Goal: Task Accomplishment & Management: Manage account settings

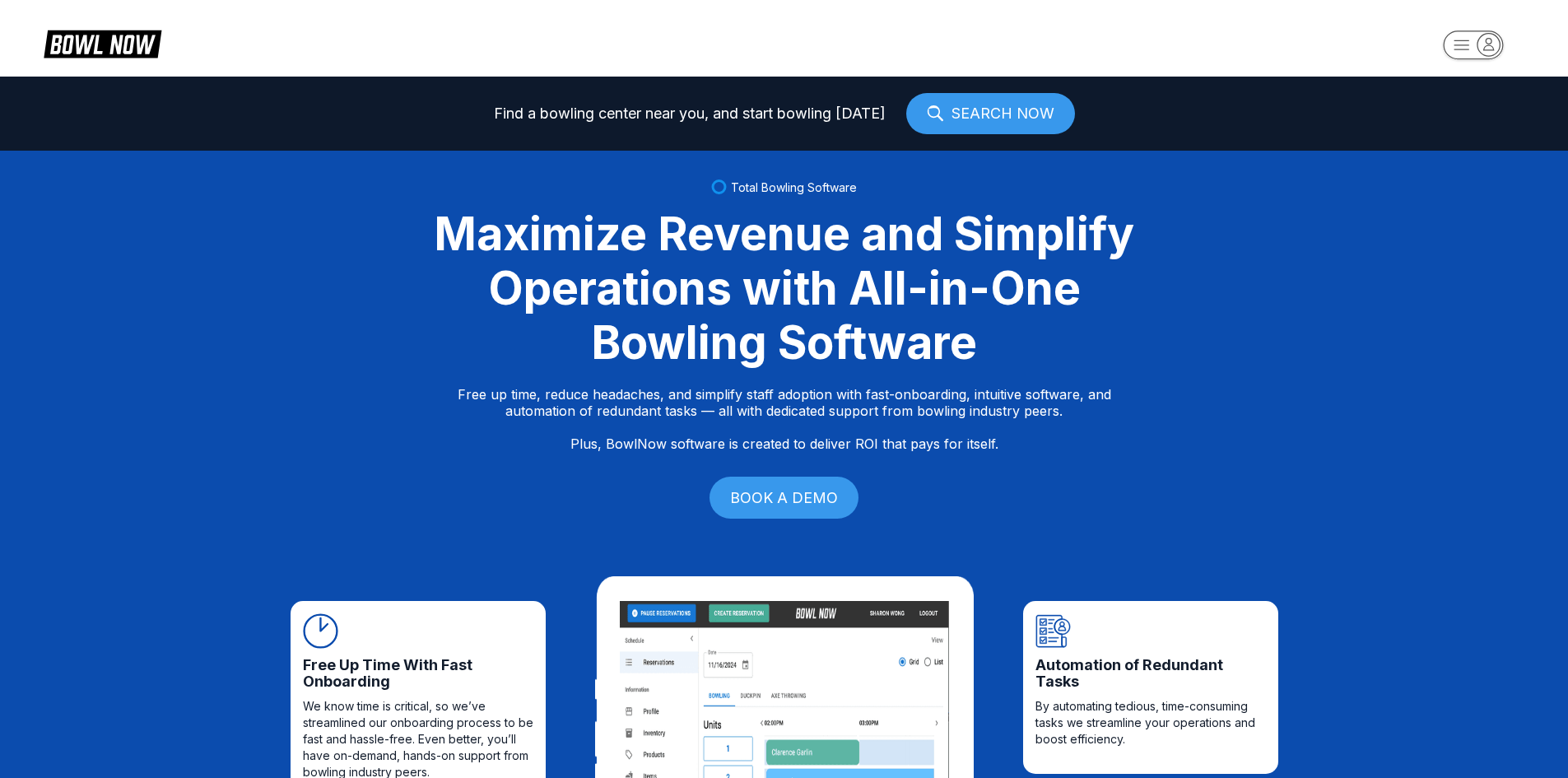
click at [1490, 44] on icon "button" at bounding box center [1489, 44] width 10 height 11
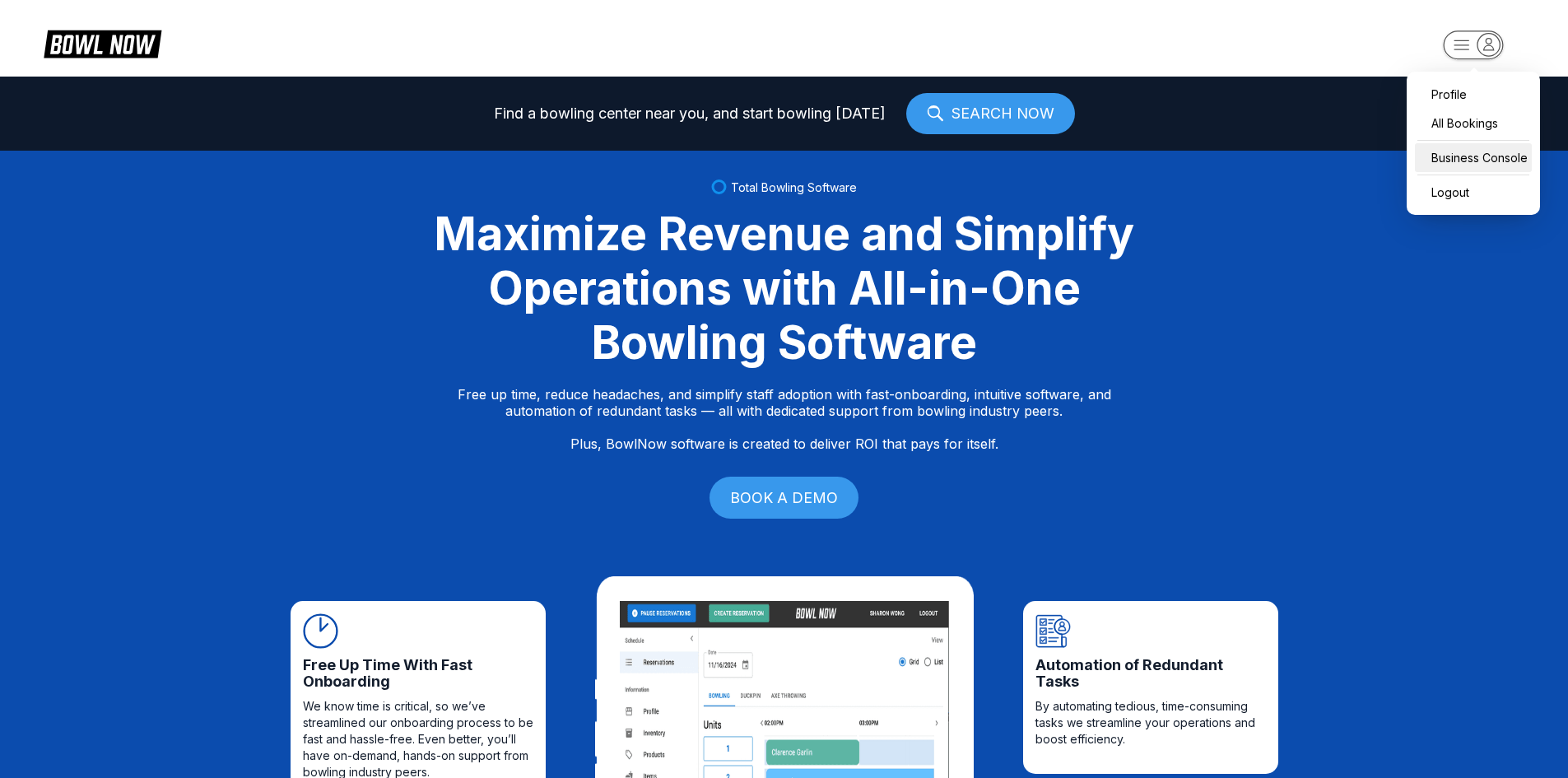
click at [1478, 162] on div "Business Console" at bounding box center [1473, 158] width 117 height 29
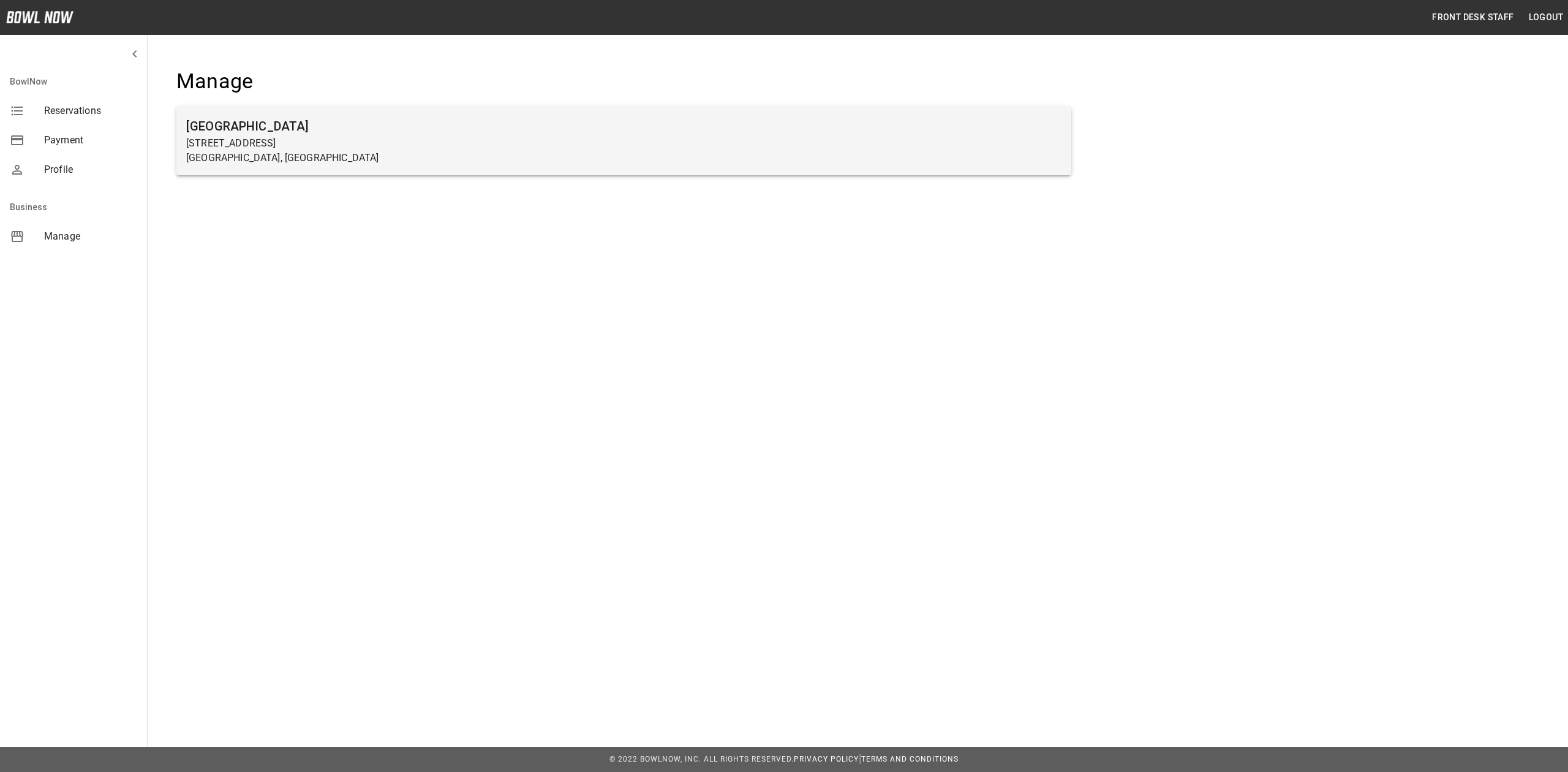
click at [321, 148] on p "27 5th Street" at bounding box center [623, 143] width 876 height 15
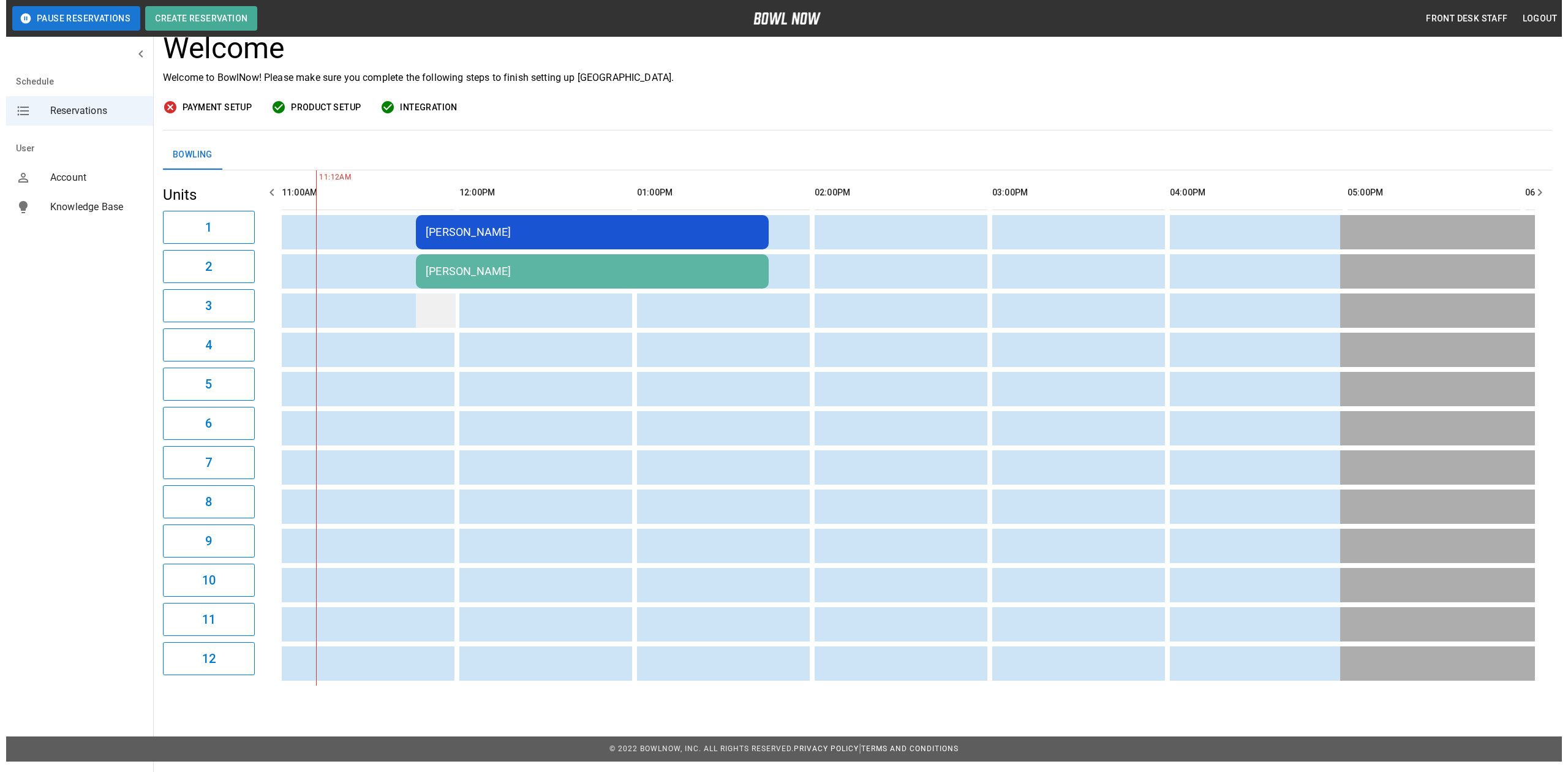
scroll to position [88, 0]
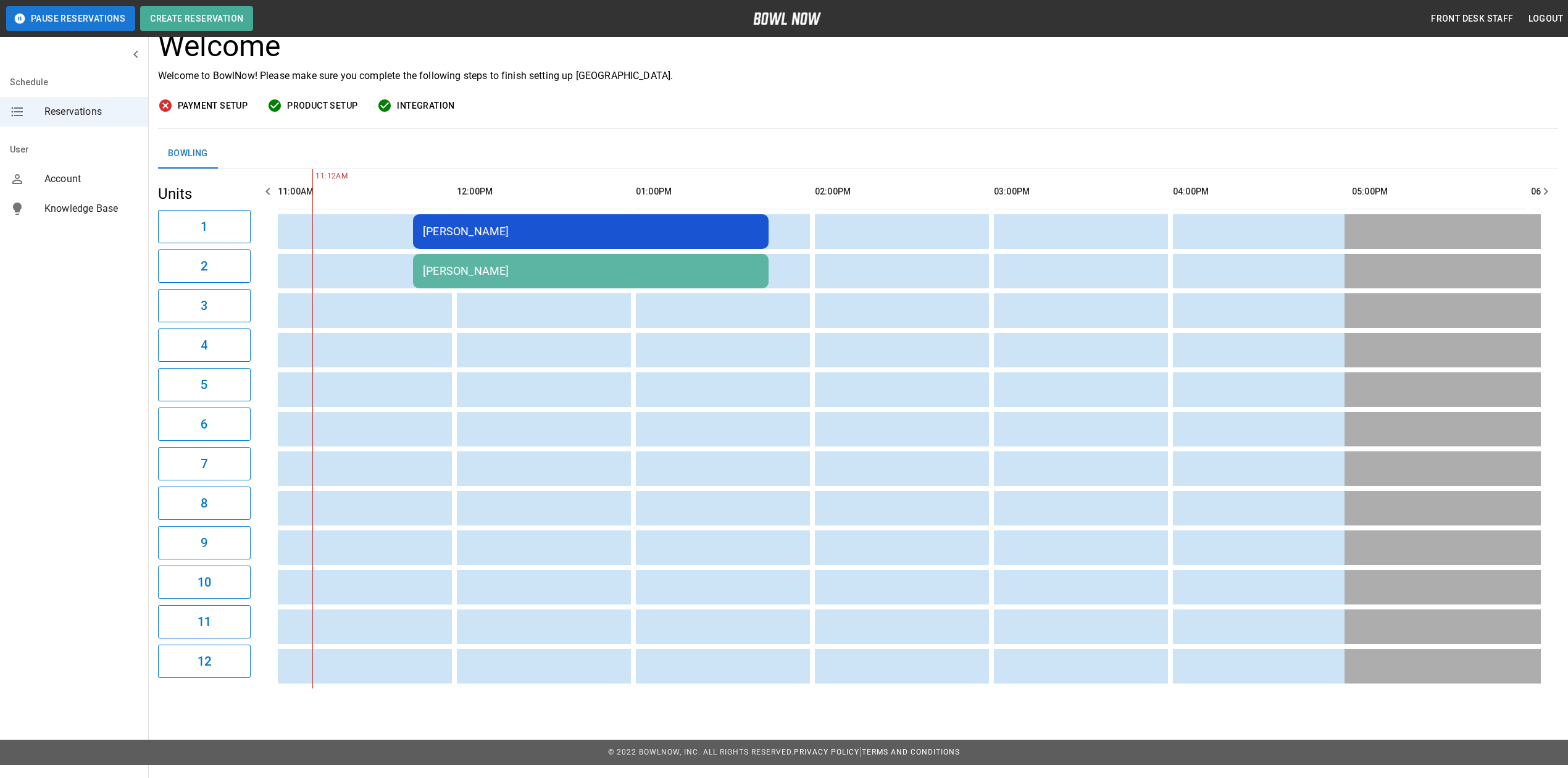
click at [448, 274] on div "Katryna Baune" at bounding box center [591, 271] width 336 height 13
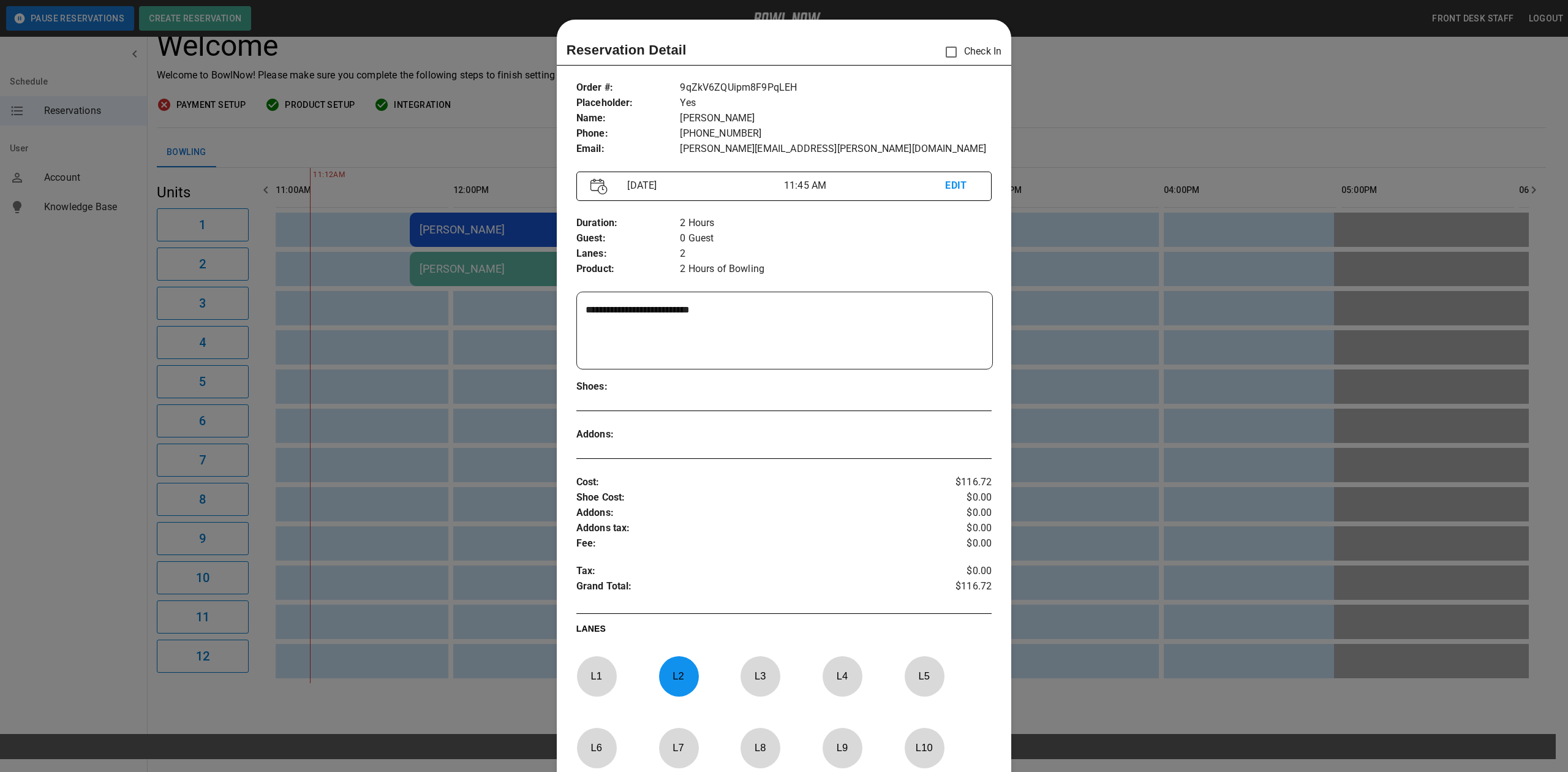
scroll to position [20, 0]
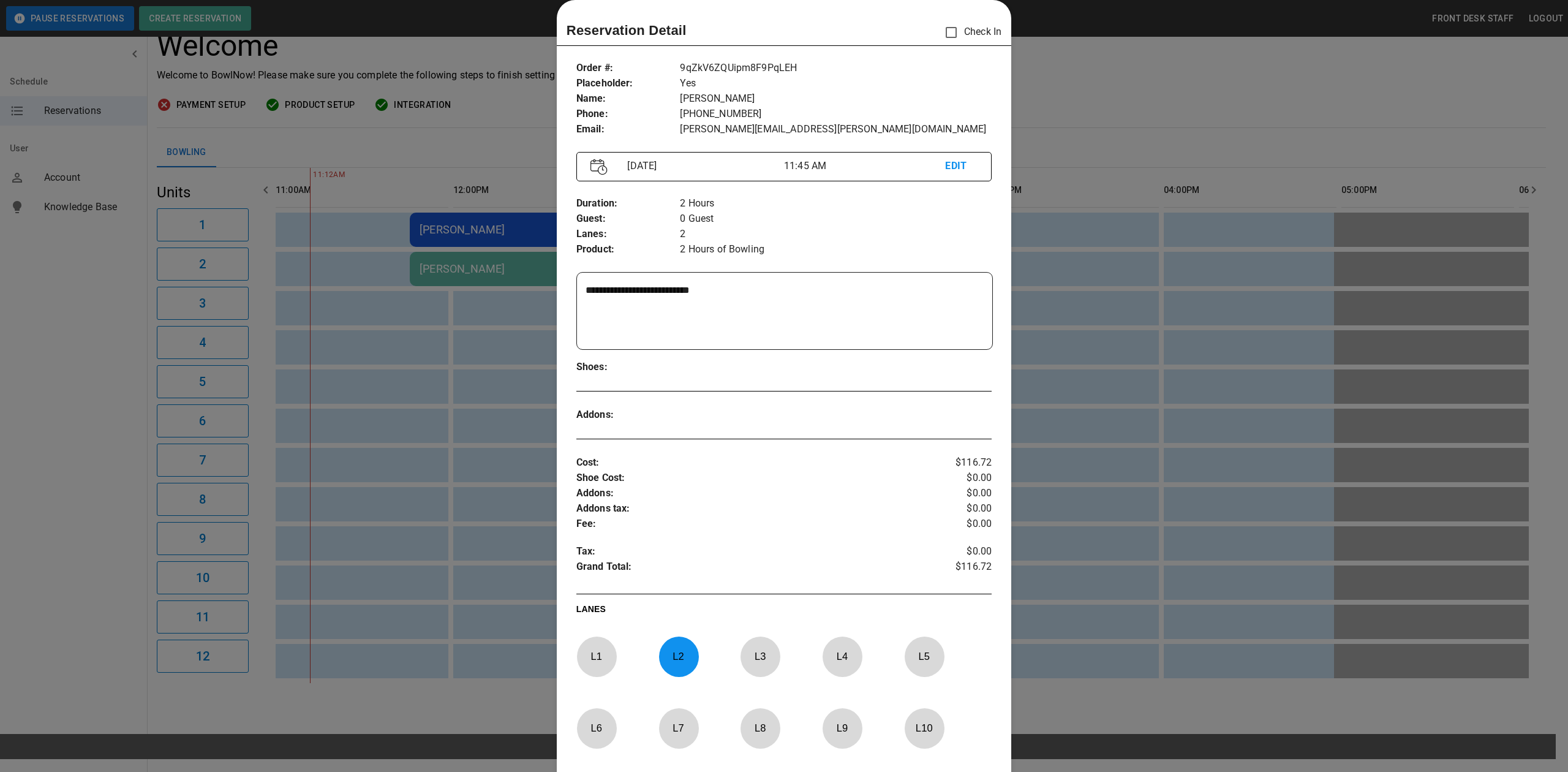
click at [675, 655] on p "L 2" at bounding box center [678, 657] width 41 height 29
click at [594, 728] on p "L 6" at bounding box center [596, 729] width 41 height 29
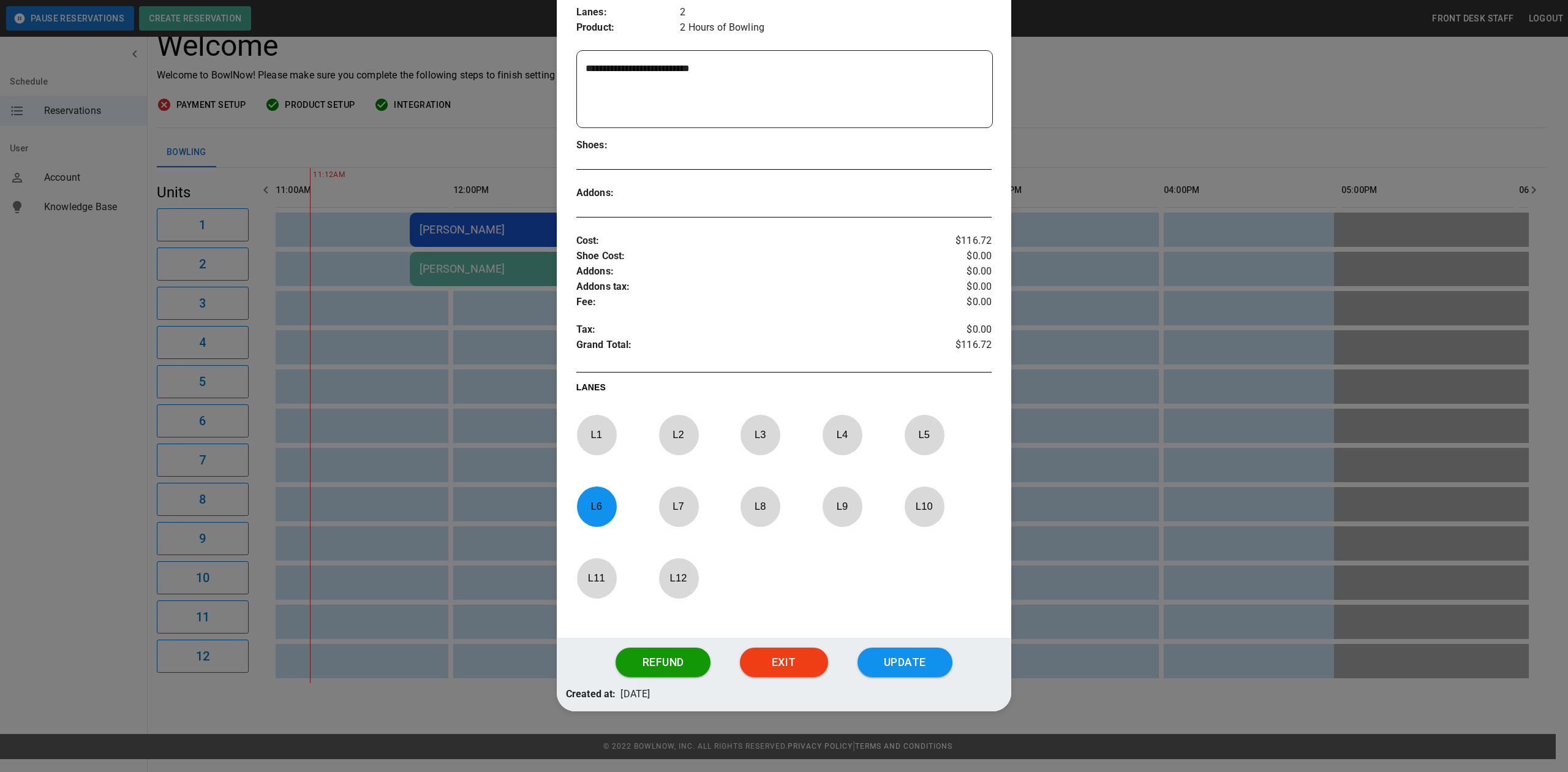
scroll to position [244, 0]
click at [797, 654] on button "Exit" at bounding box center [784, 662] width 88 height 29
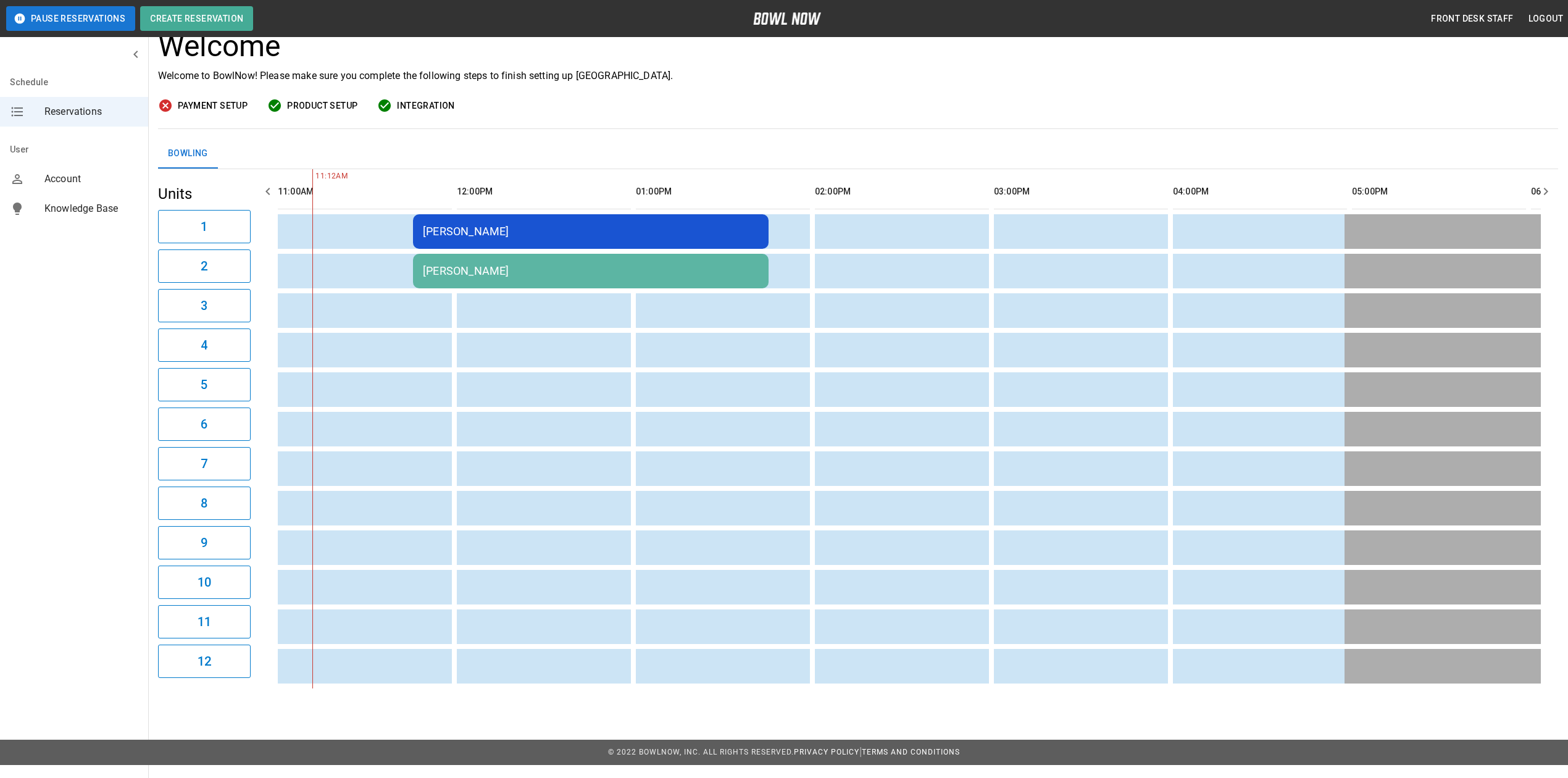
click at [482, 278] on td "Katryna Baune" at bounding box center [590, 271] width 355 height 34
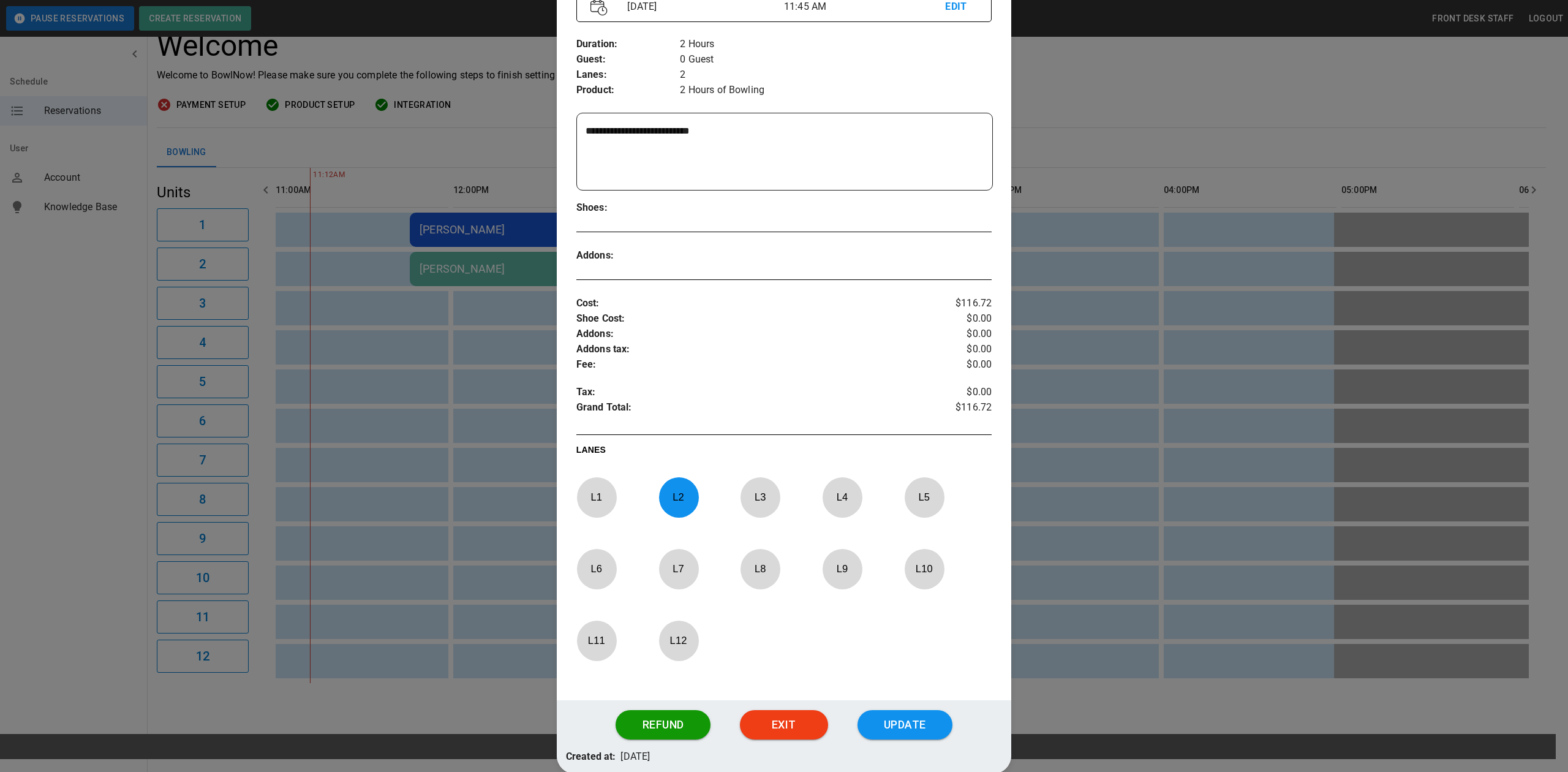
scroll to position [182, 0]
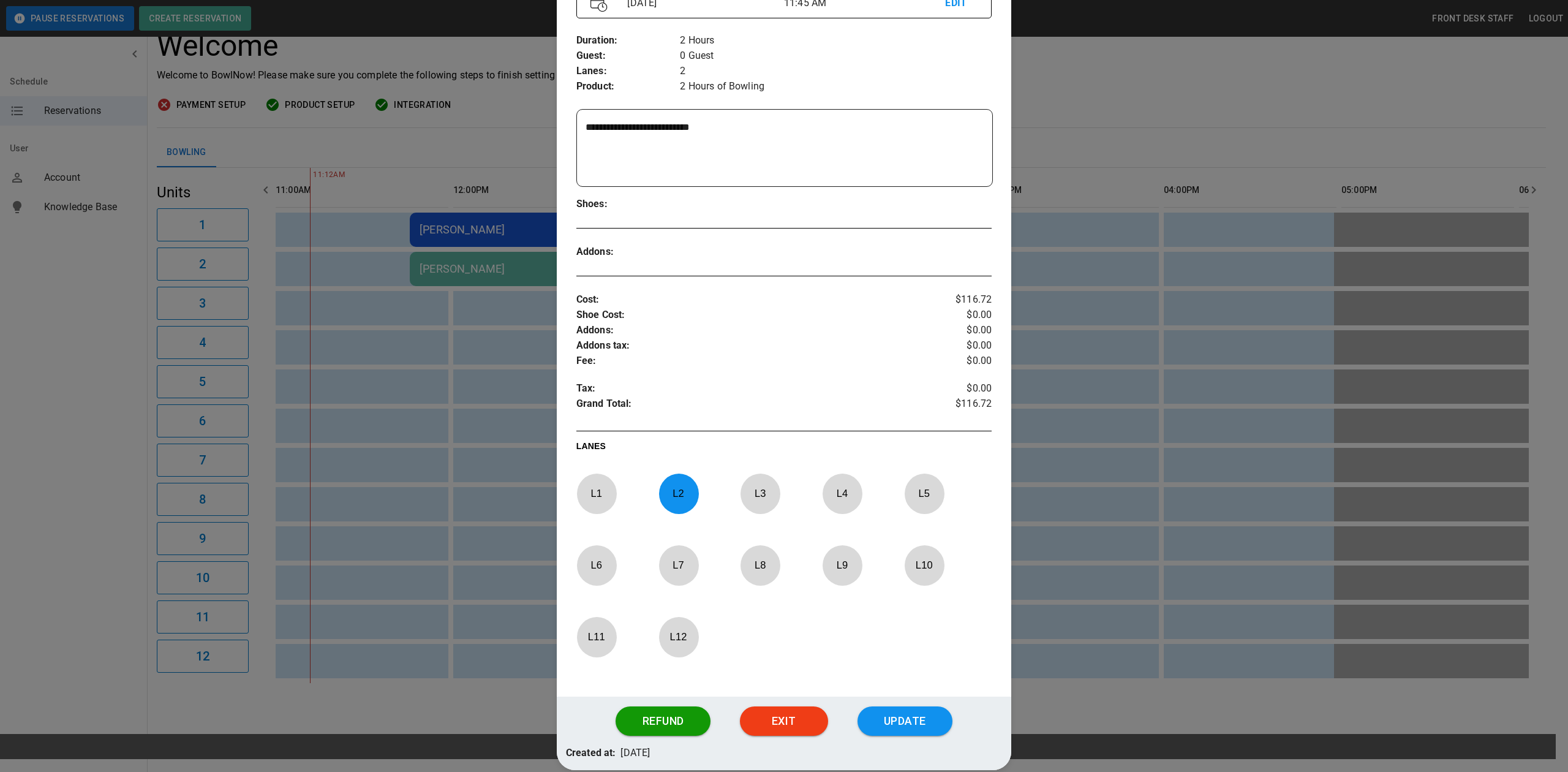
click at [673, 499] on p "L 2" at bounding box center [678, 493] width 41 height 29
click at [596, 564] on p "L 6" at bounding box center [596, 565] width 41 height 29
click at [895, 716] on button "Update" at bounding box center [905, 721] width 95 height 29
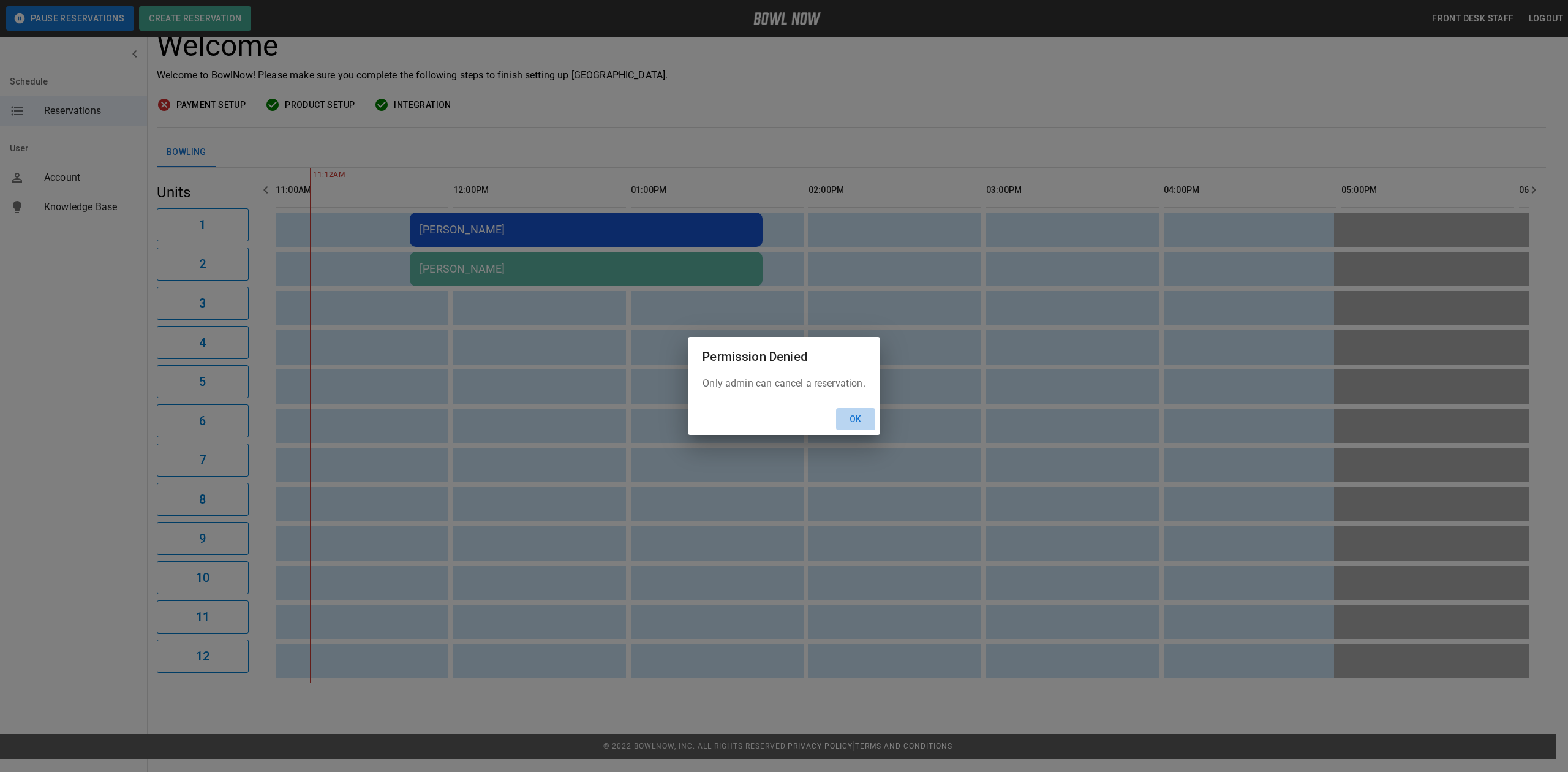
click at [846, 421] on button "Ok" at bounding box center [856, 420] width 39 height 23
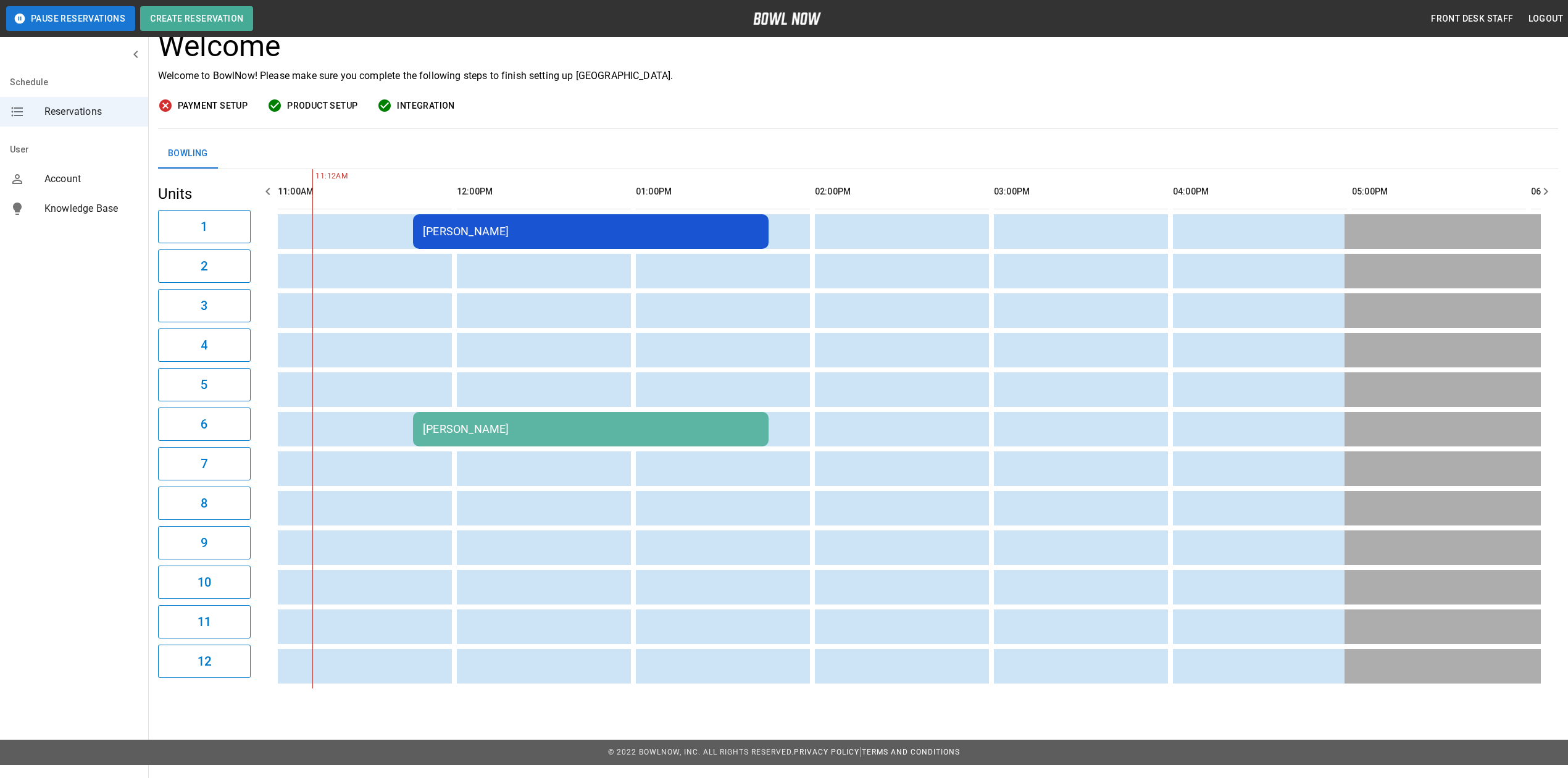
click at [482, 231] on div "Katryna Baune" at bounding box center [591, 231] width 336 height 13
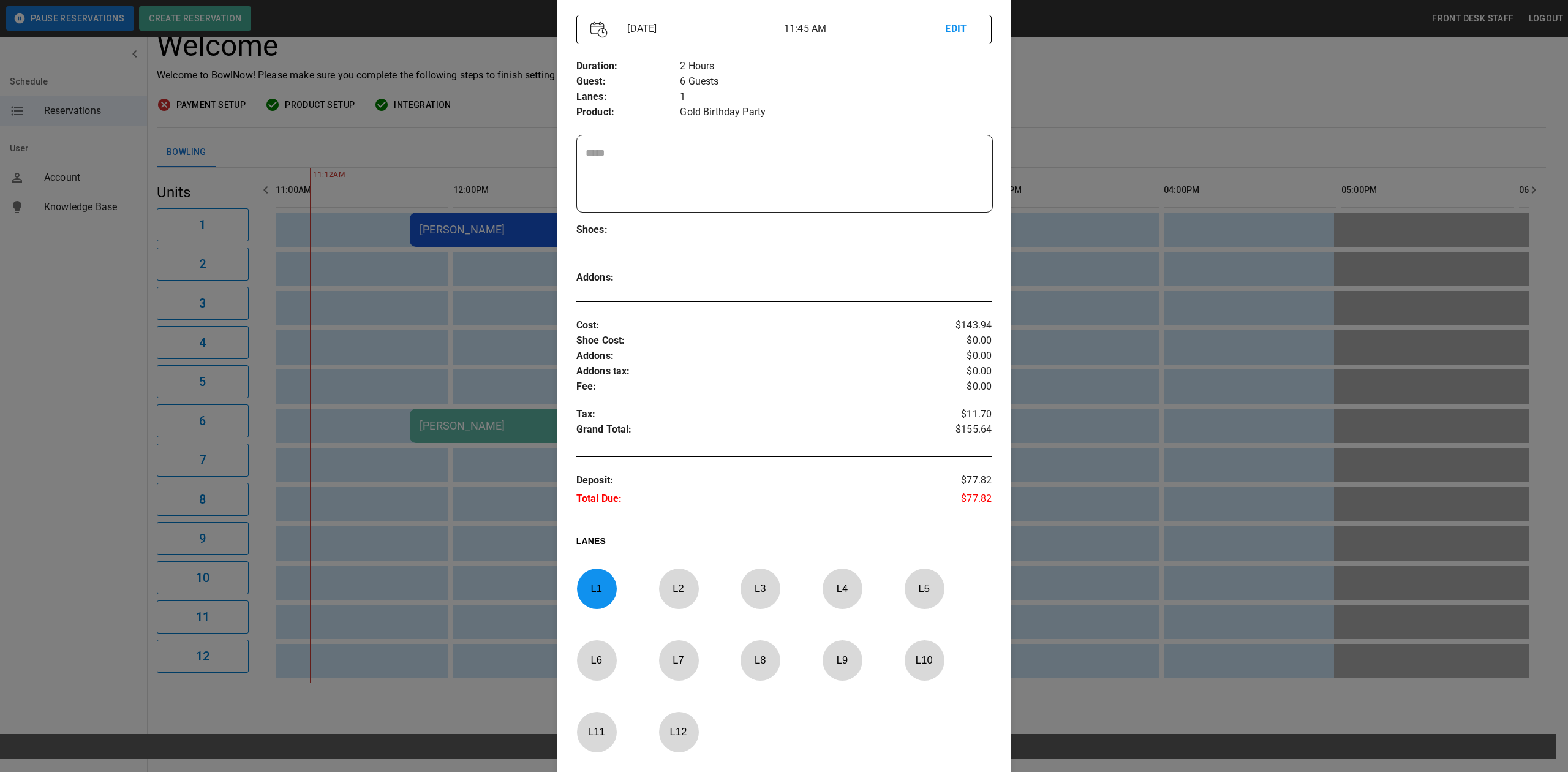
scroll to position [264, 0]
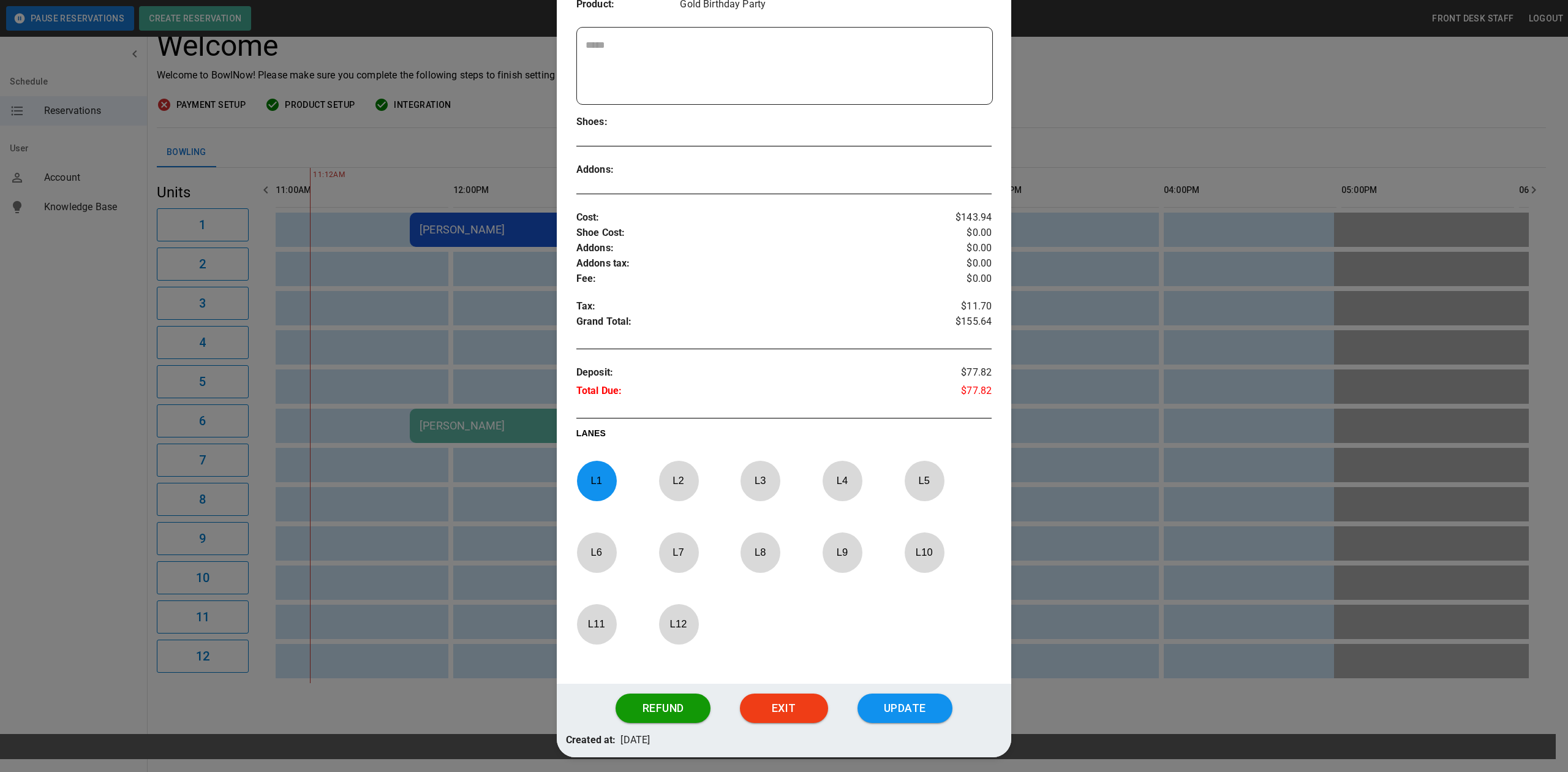
click at [596, 479] on p "L 1" at bounding box center [596, 480] width 41 height 29
click at [925, 487] on p "L 5" at bounding box center [924, 480] width 41 height 29
click at [900, 719] on button "Update" at bounding box center [905, 708] width 95 height 29
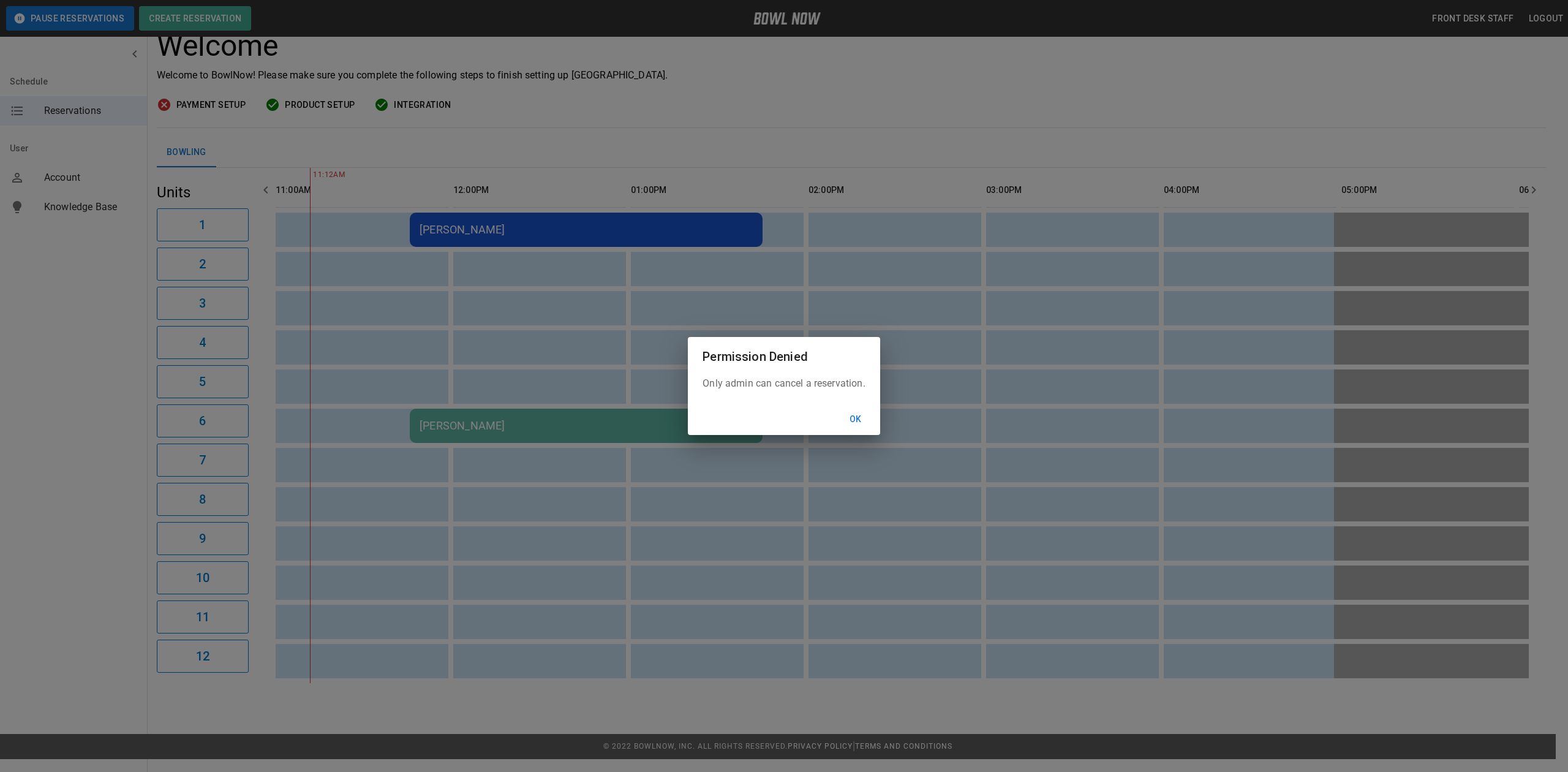
click at [855, 416] on button "Ok" at bounding box center [856, 420] width 39 height 23
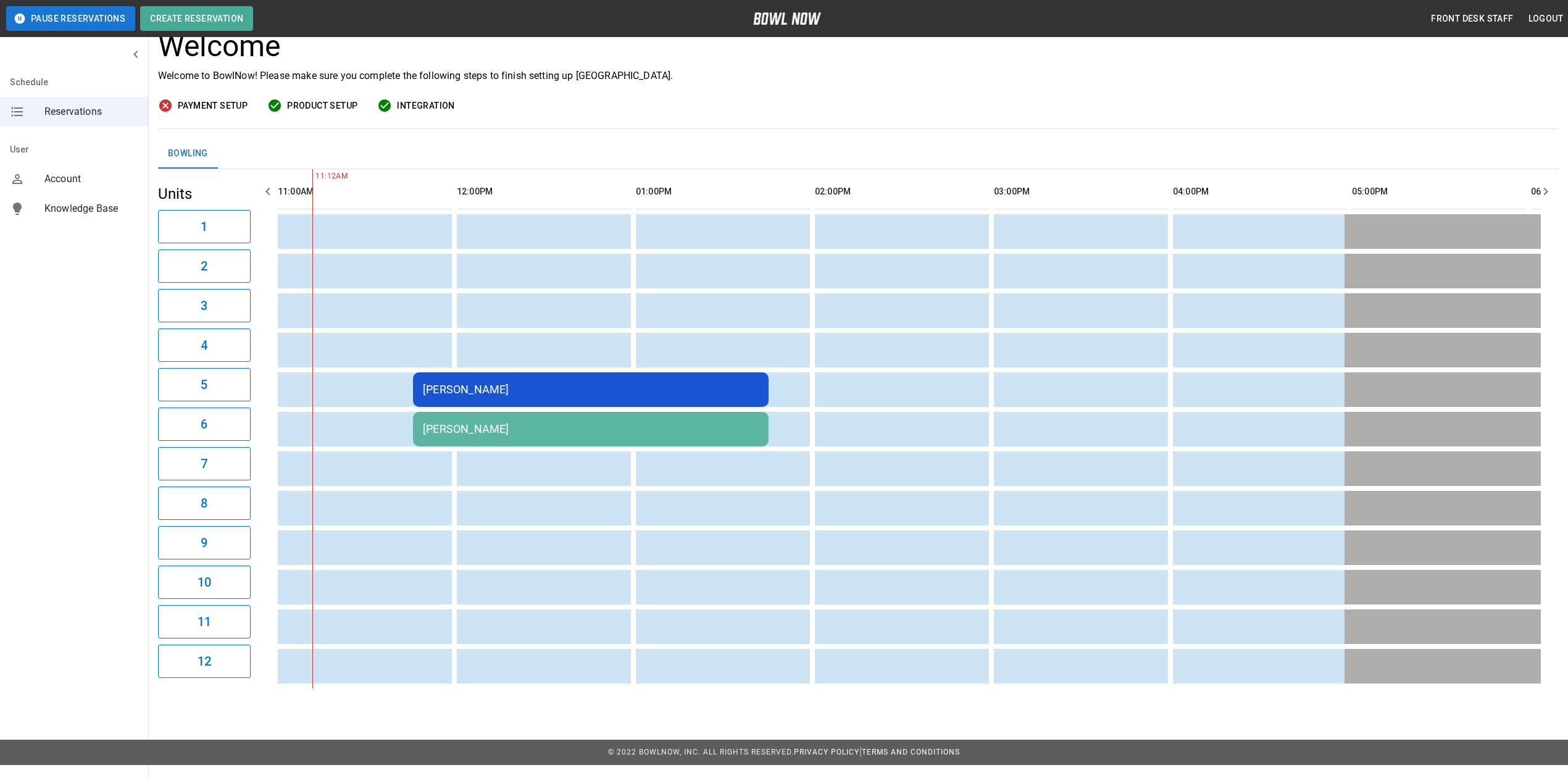
click at [493, 396] on div "Katryna Baune" at bounding box center [591, 389] width 336 height 13
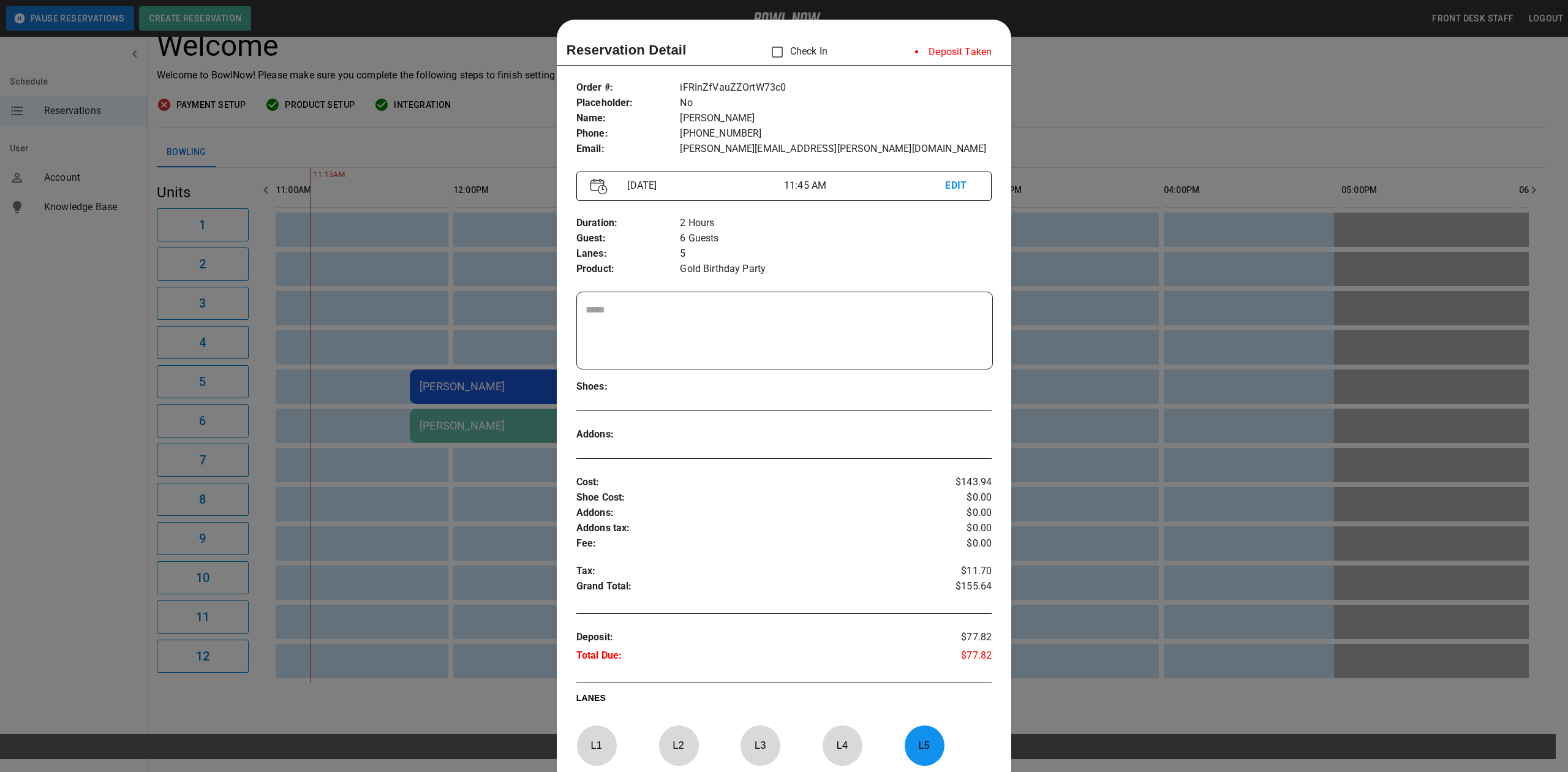
scroll to position [20, 0]
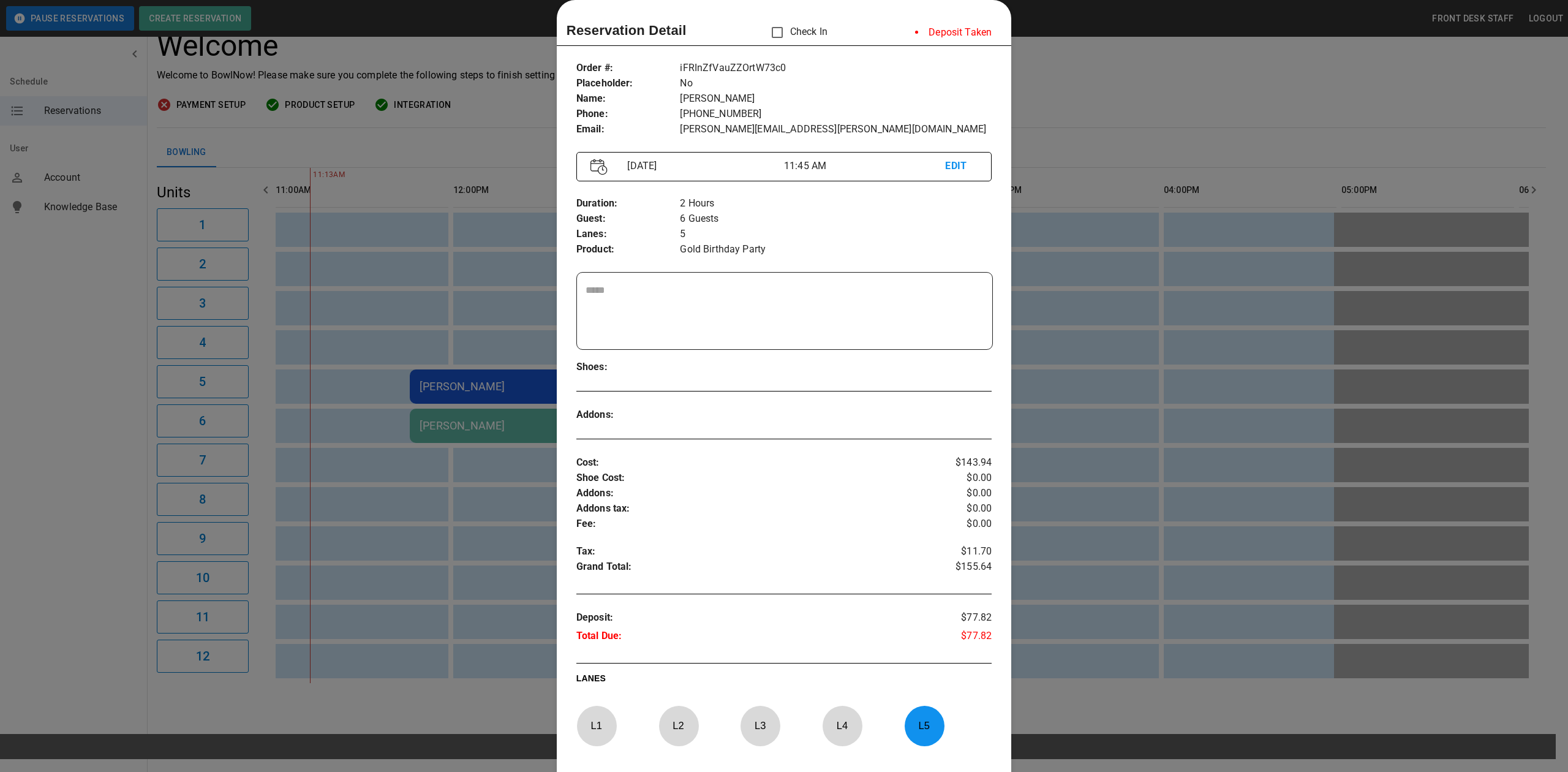
click at [1106, 76] on div at bounding box center [784, 386] width 1568 height 772
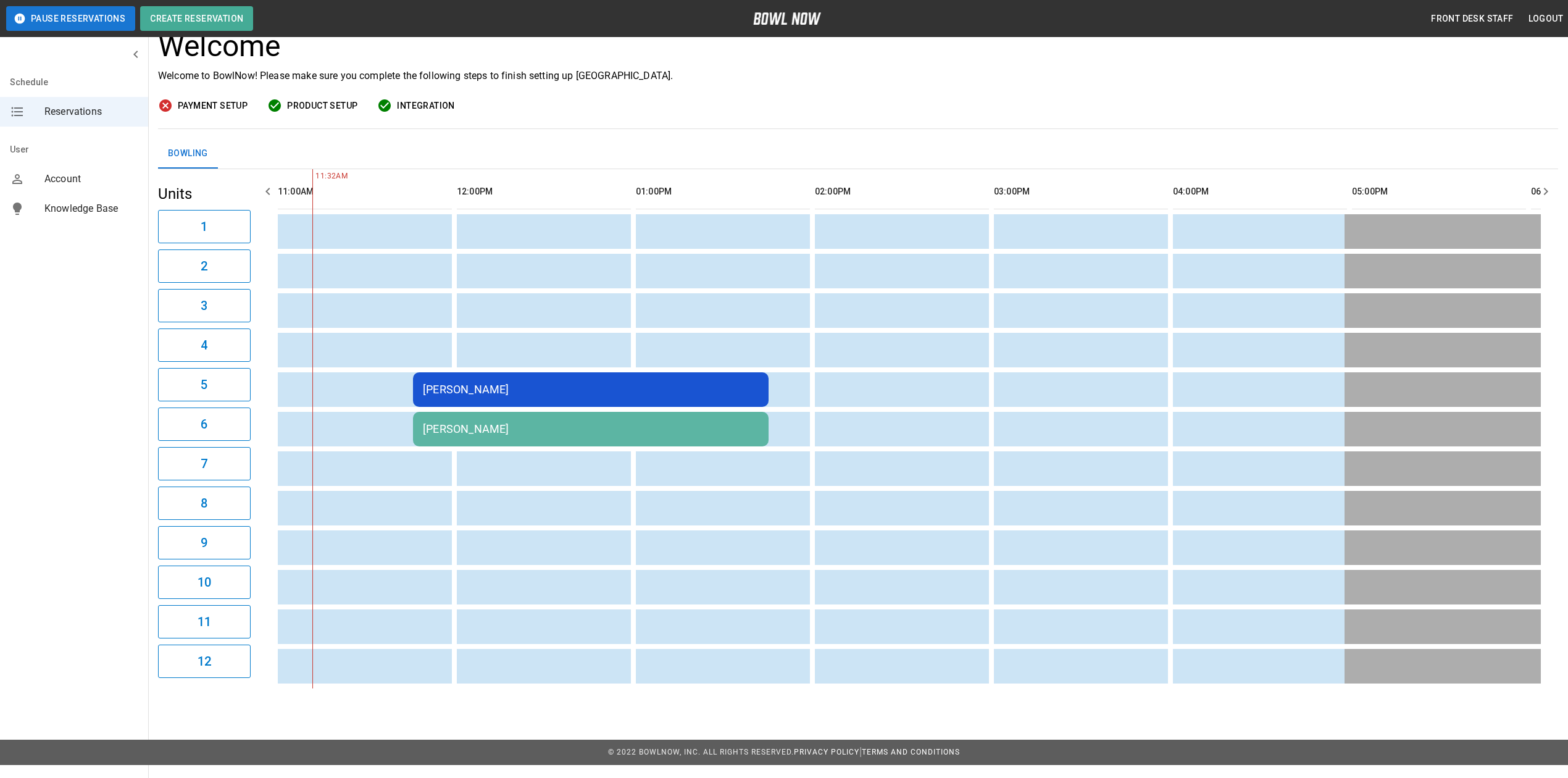
click at [495, 386] on div "Katryna Baune" at bounding box center [591, 389] width 336 height 13
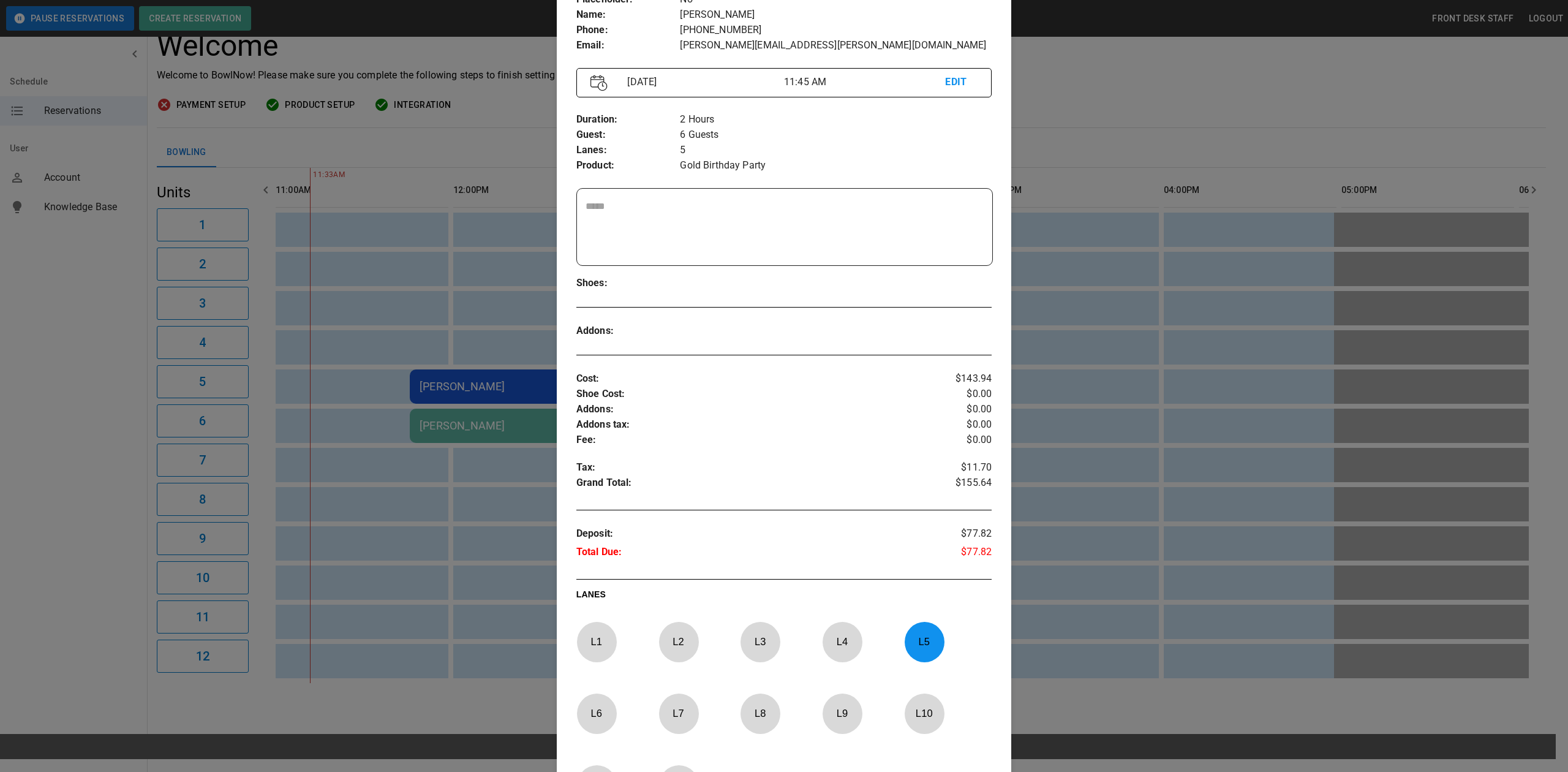
scroll to position [264, 0]
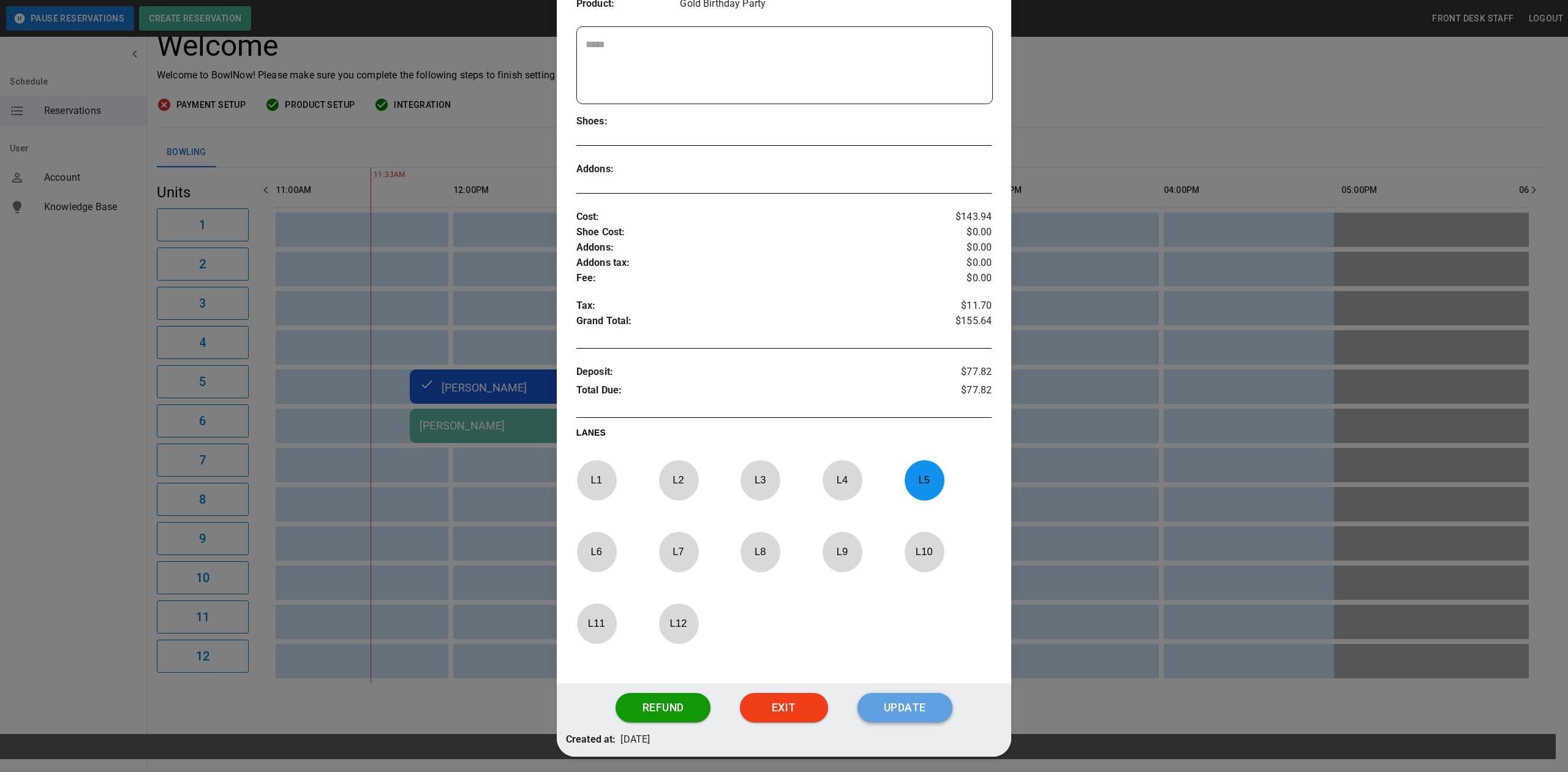
click at [894, 719] on button "Update" at bounding box center [905, 707] width 95 height 29
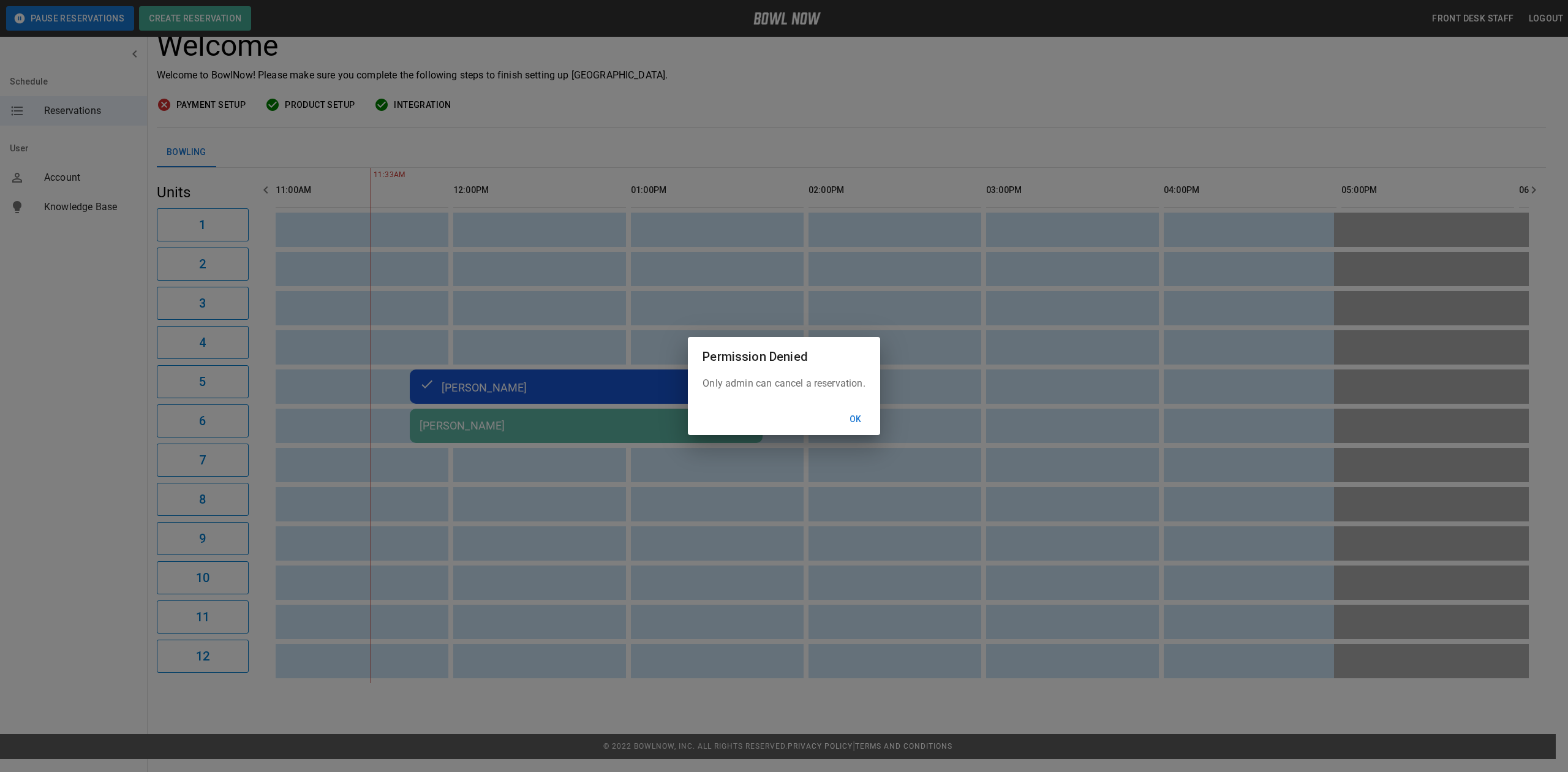
click at [858, 415] on button "Ok" at bounding box center [856, 420] width 39 height 23
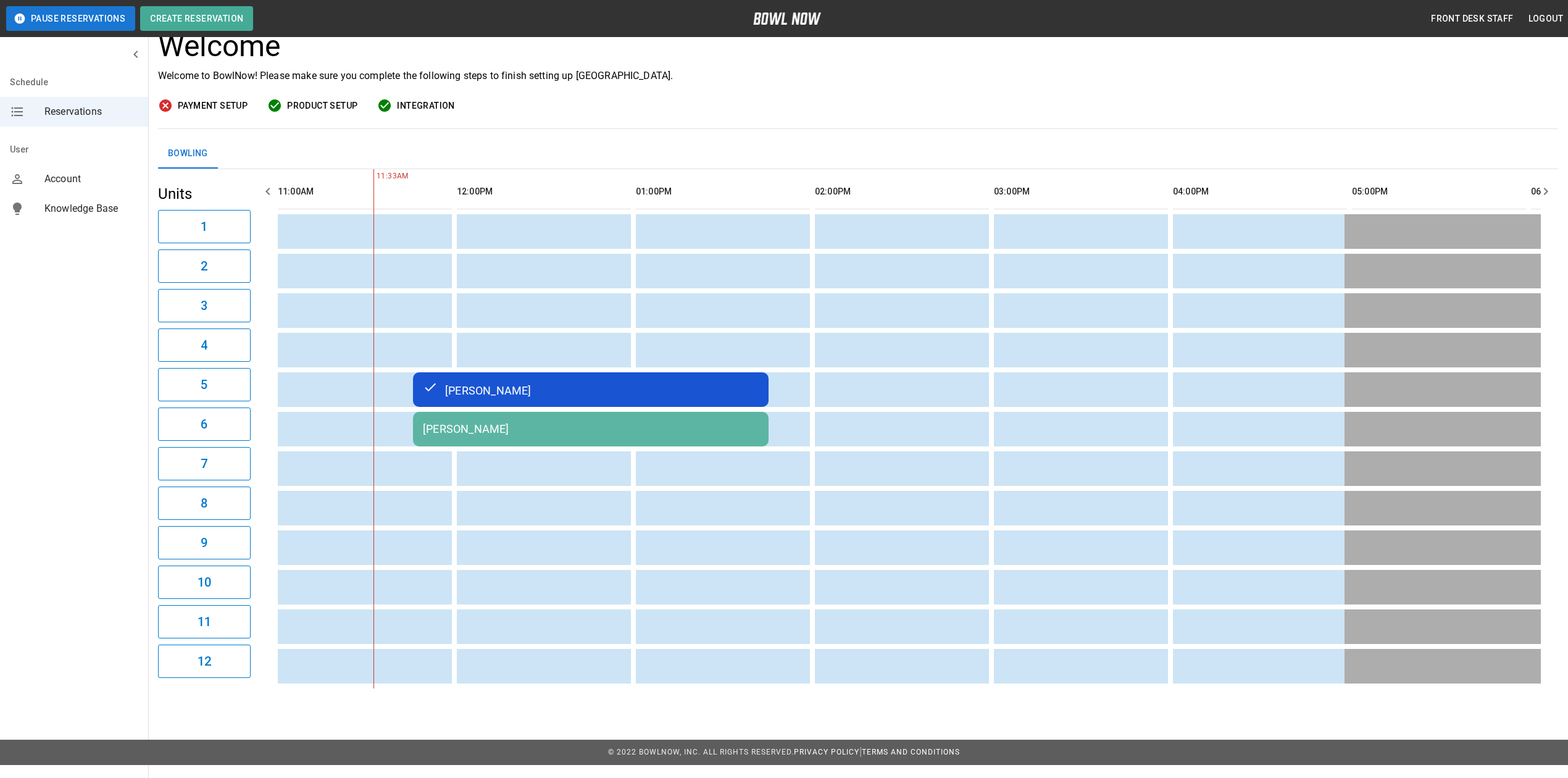
click at [593, 425] on div "Katryna Baune" at bounding box center [591, 429] width 336 height 13
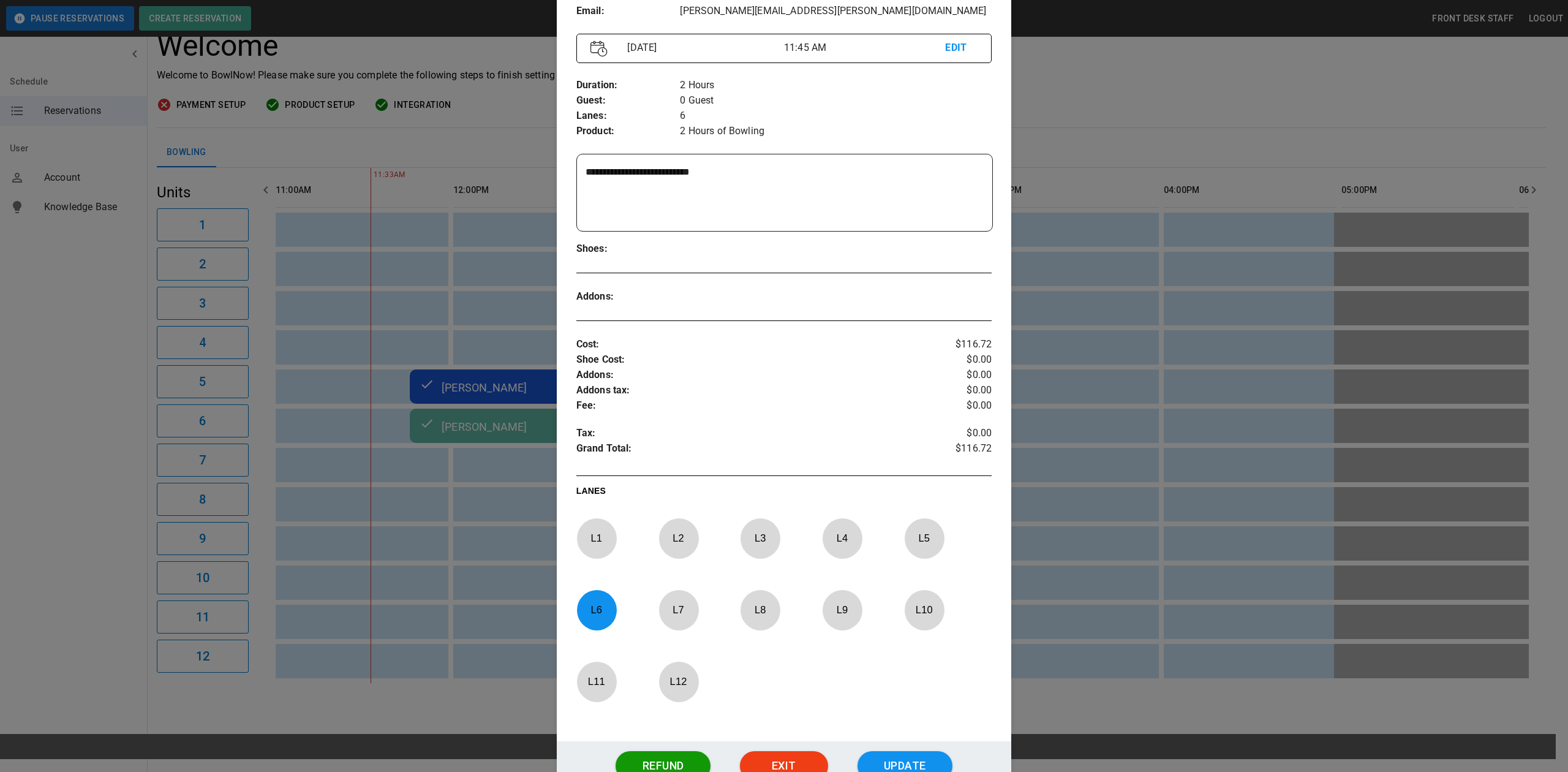
scroll to position [244, 0]
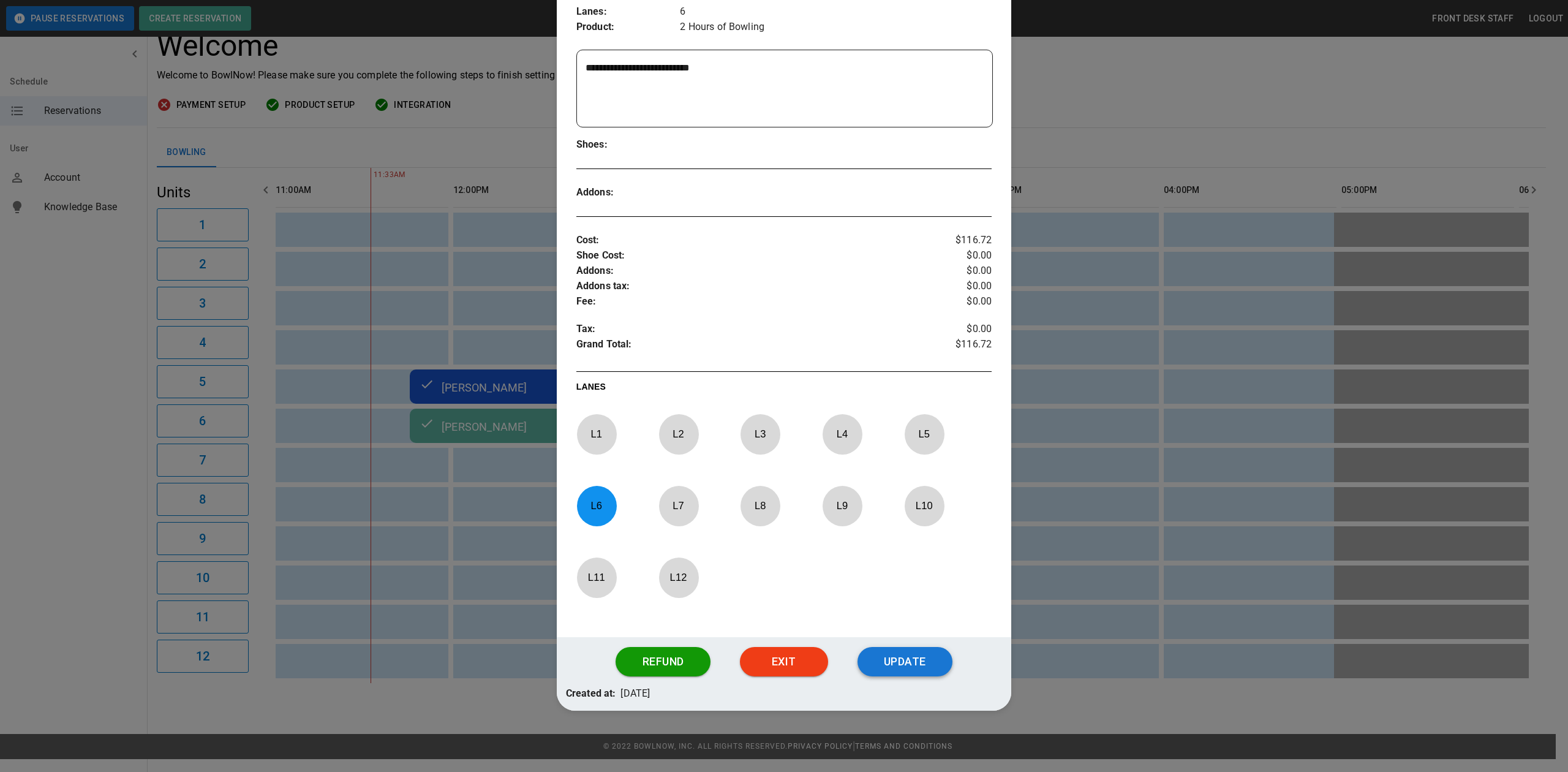
click at [893, 671] on button "Update" at bounding box center [905, 662] width 95 height 29
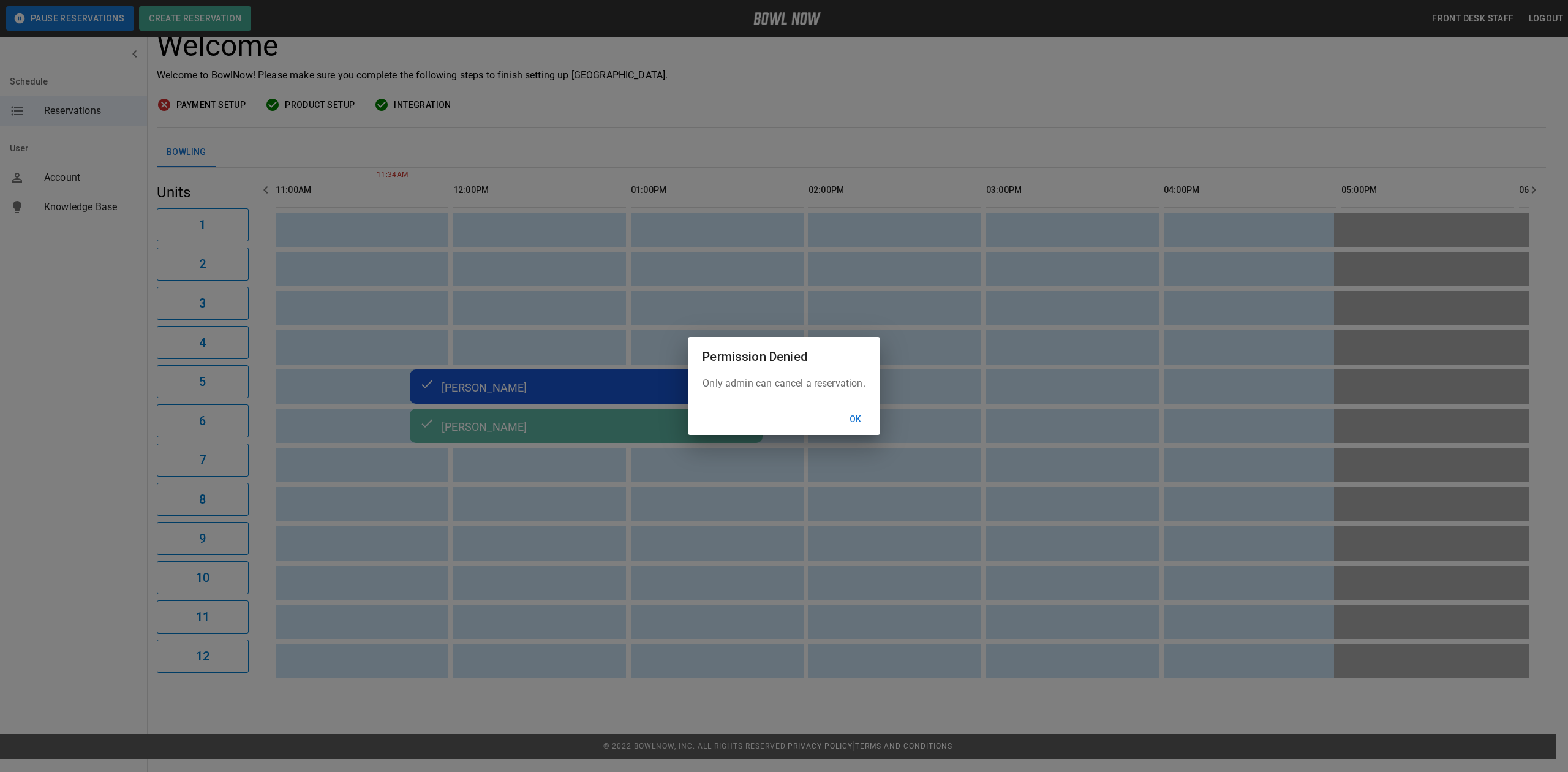
drag, startPoint x: 861, startPoint y: 424, endPoint x: 833, endPoint y: 421, distance: 28.2
click at [861, 424] on button "Ok" at bounding box center [856, 420] width 39 height 23
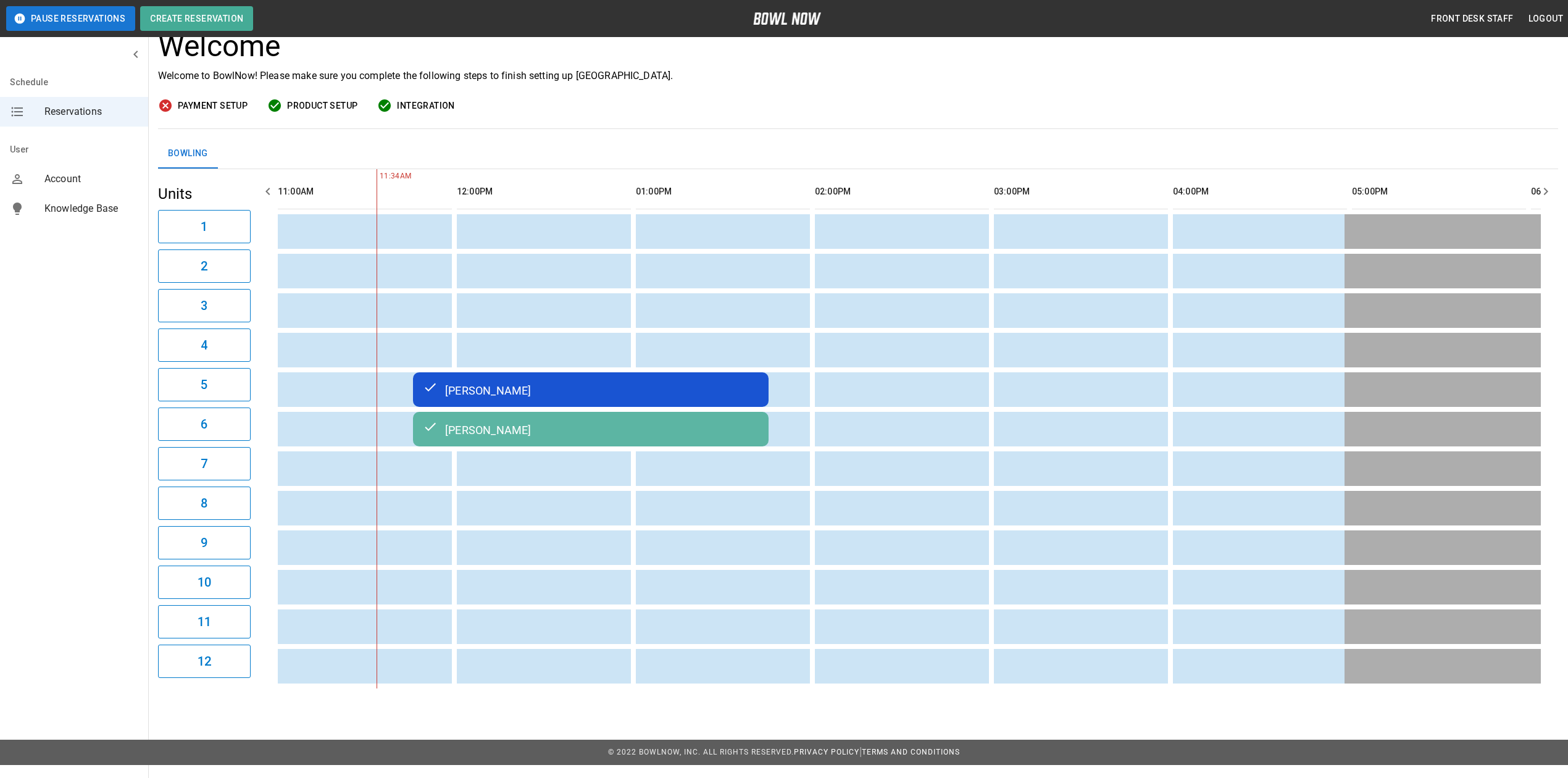
click at [592, 391] on div "Katryna Baune" at bounding box center [591, 389] width 336 height 15
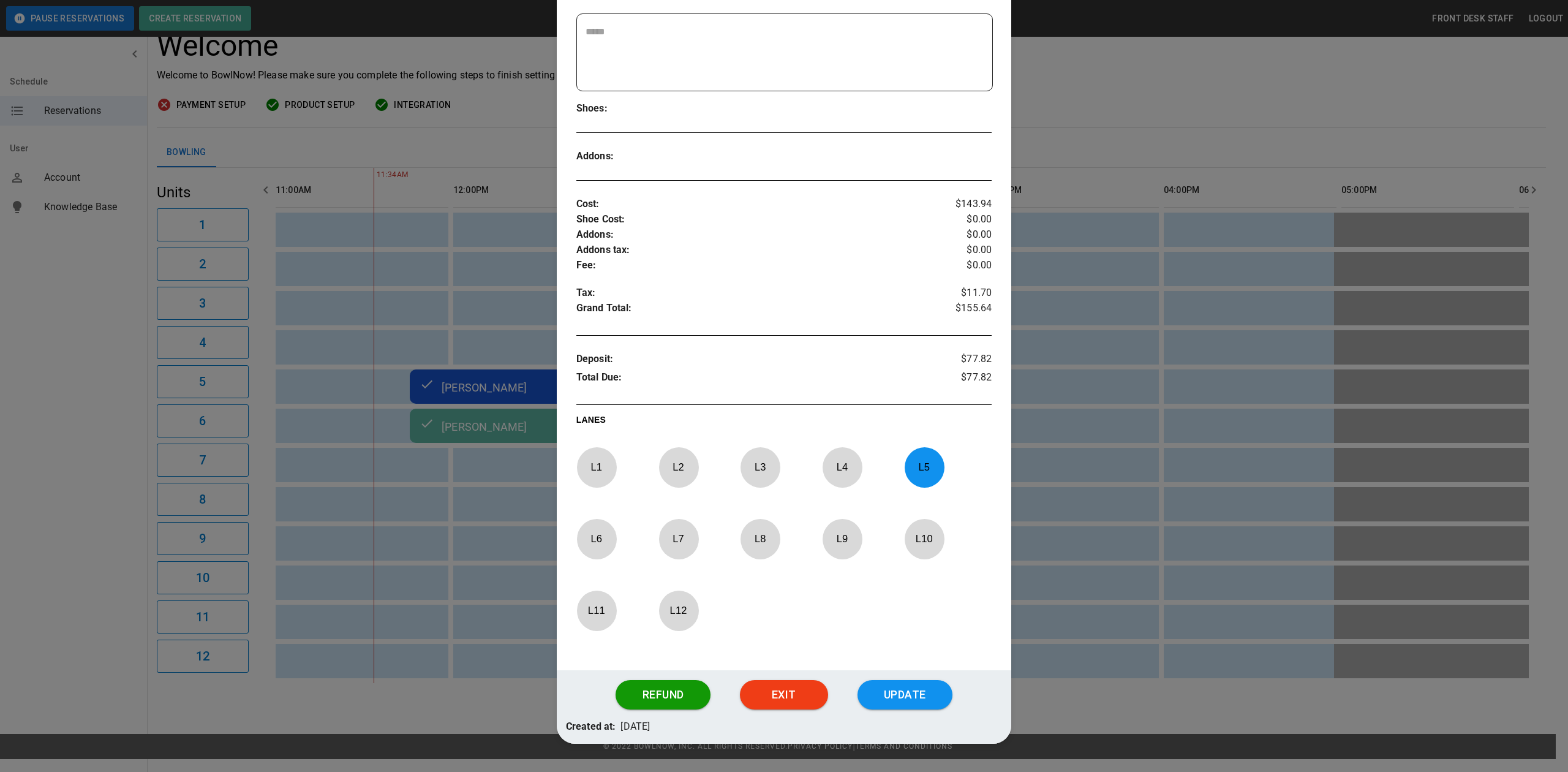
scroll to position [314, 0]
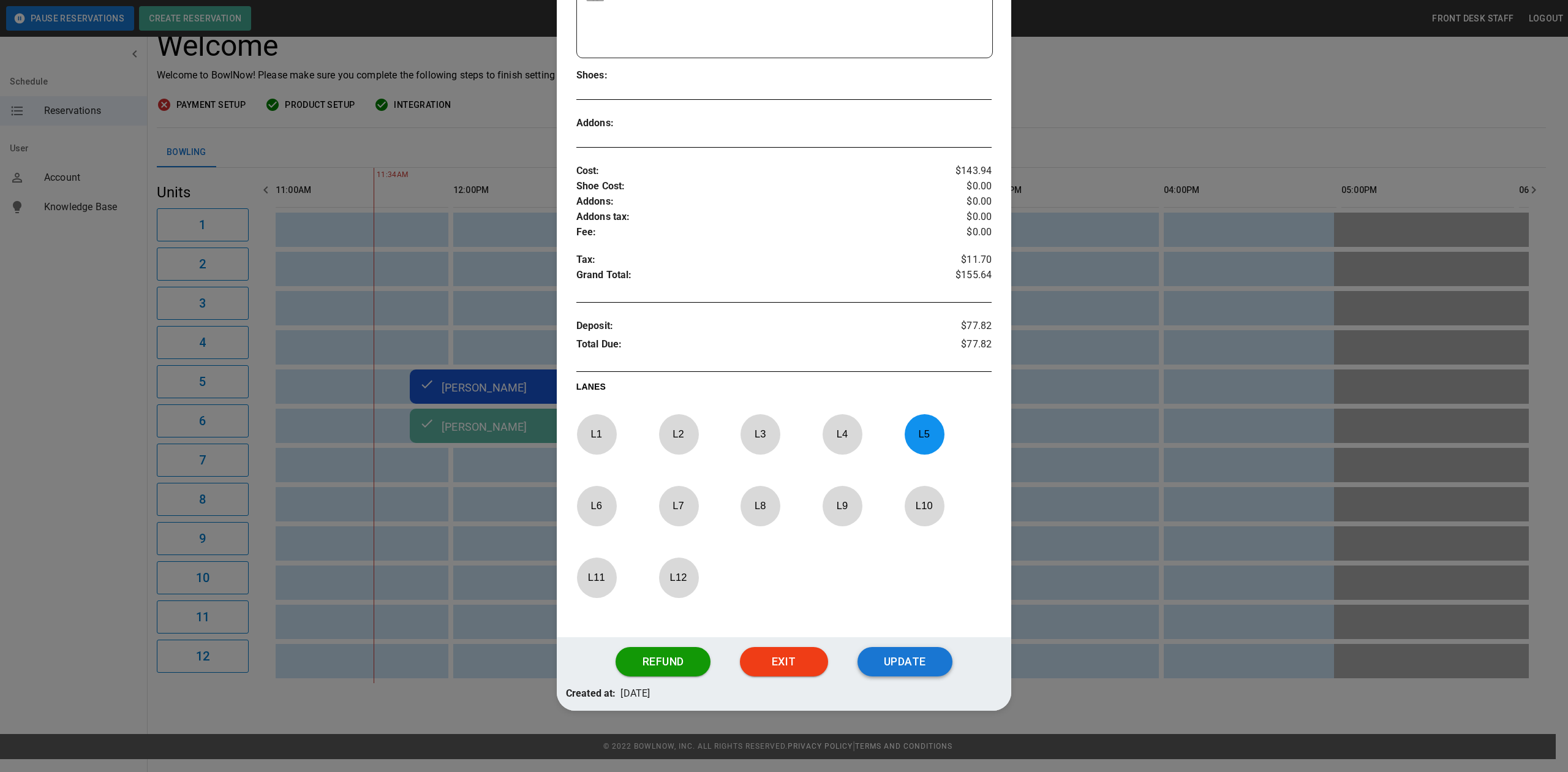
click at [898, 667] on button "Update" at bounding box center [905, 662] width 95 height 29
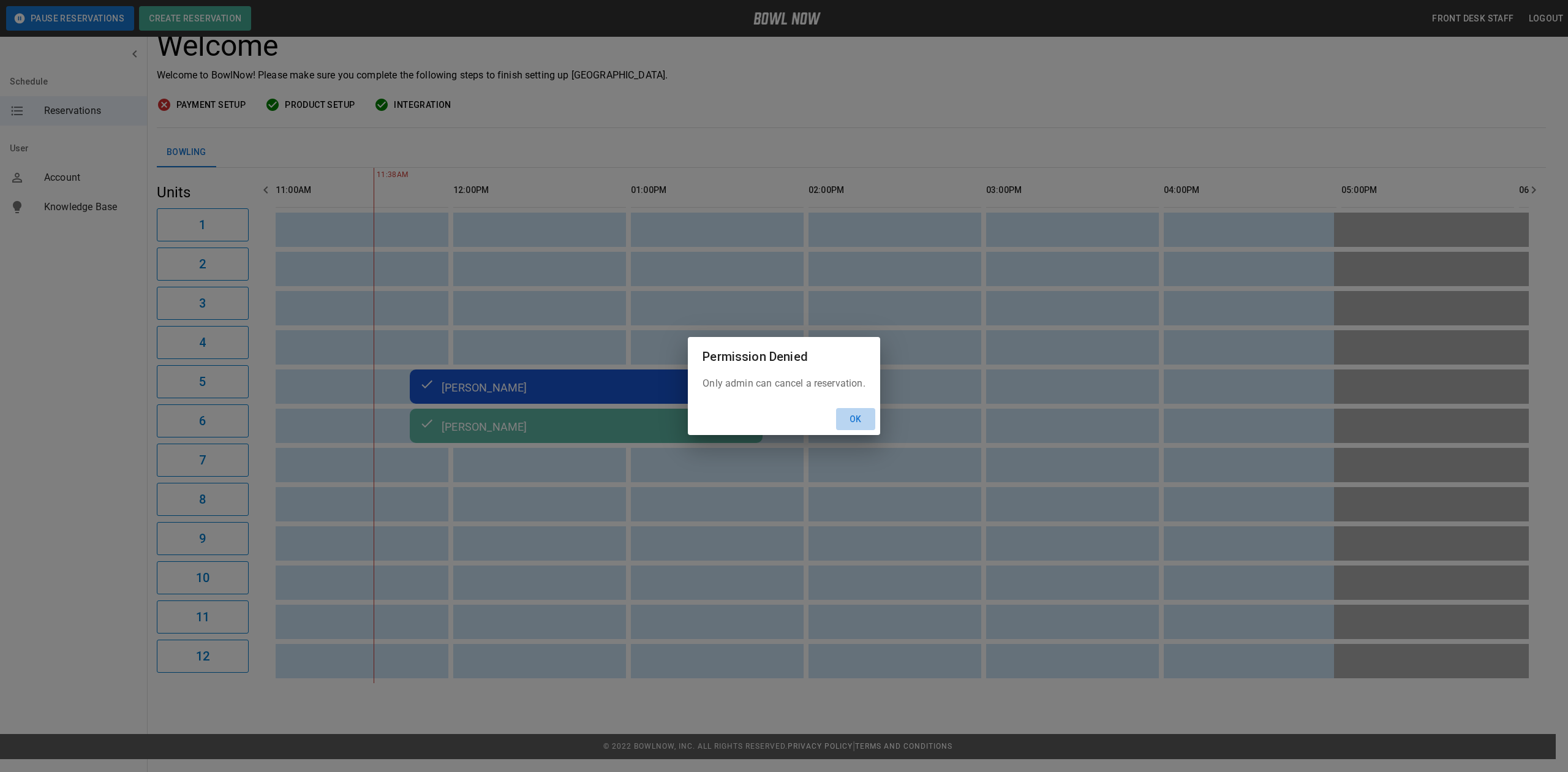
click at [868, 416] on button "Ok" at bounding box center [856, 420] width 39 height 23
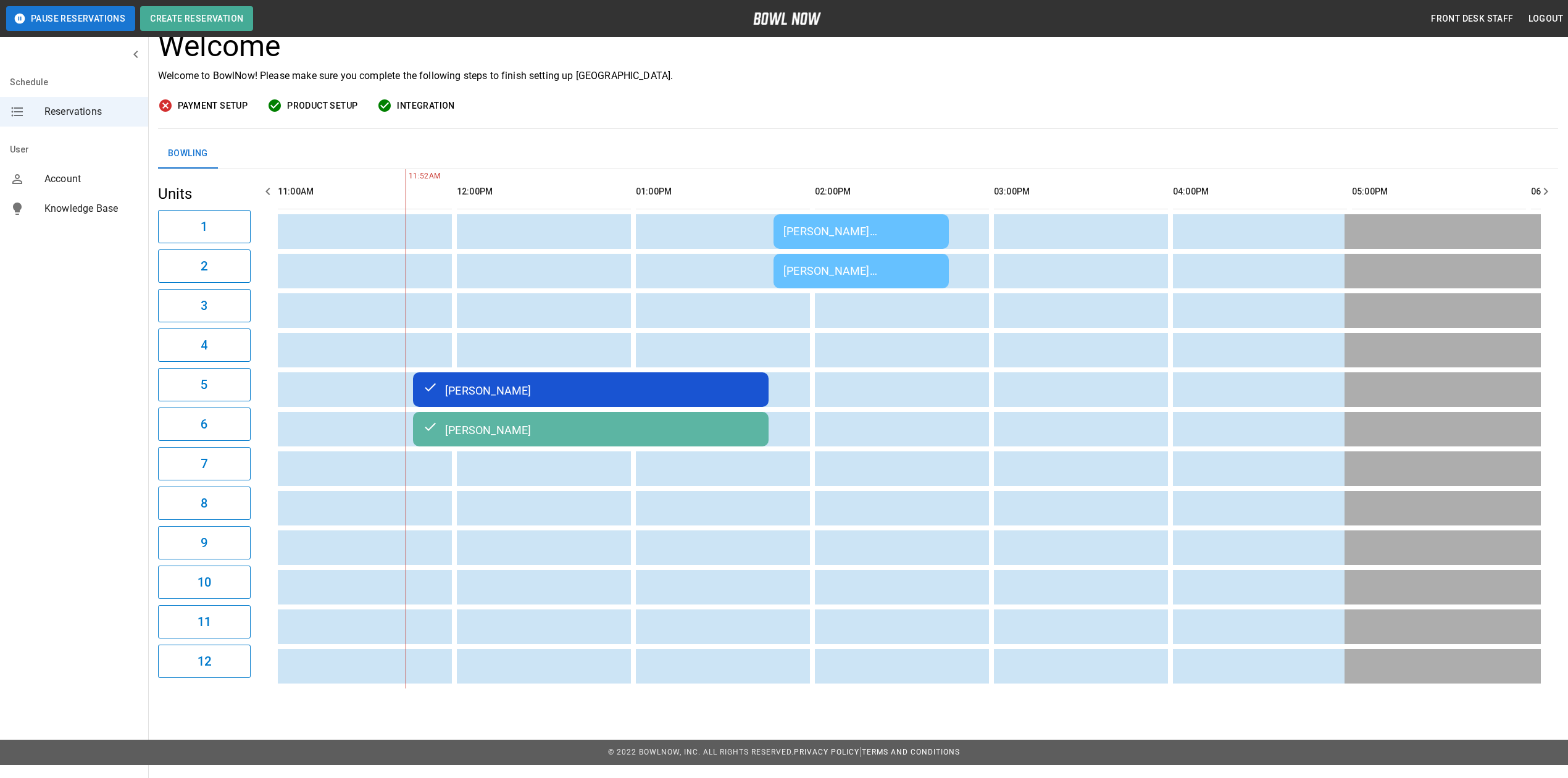
click at [858, 232] on div "Ashley Colburn Ashley Colburn" at bounding box center [861, 231] width 156 height 13
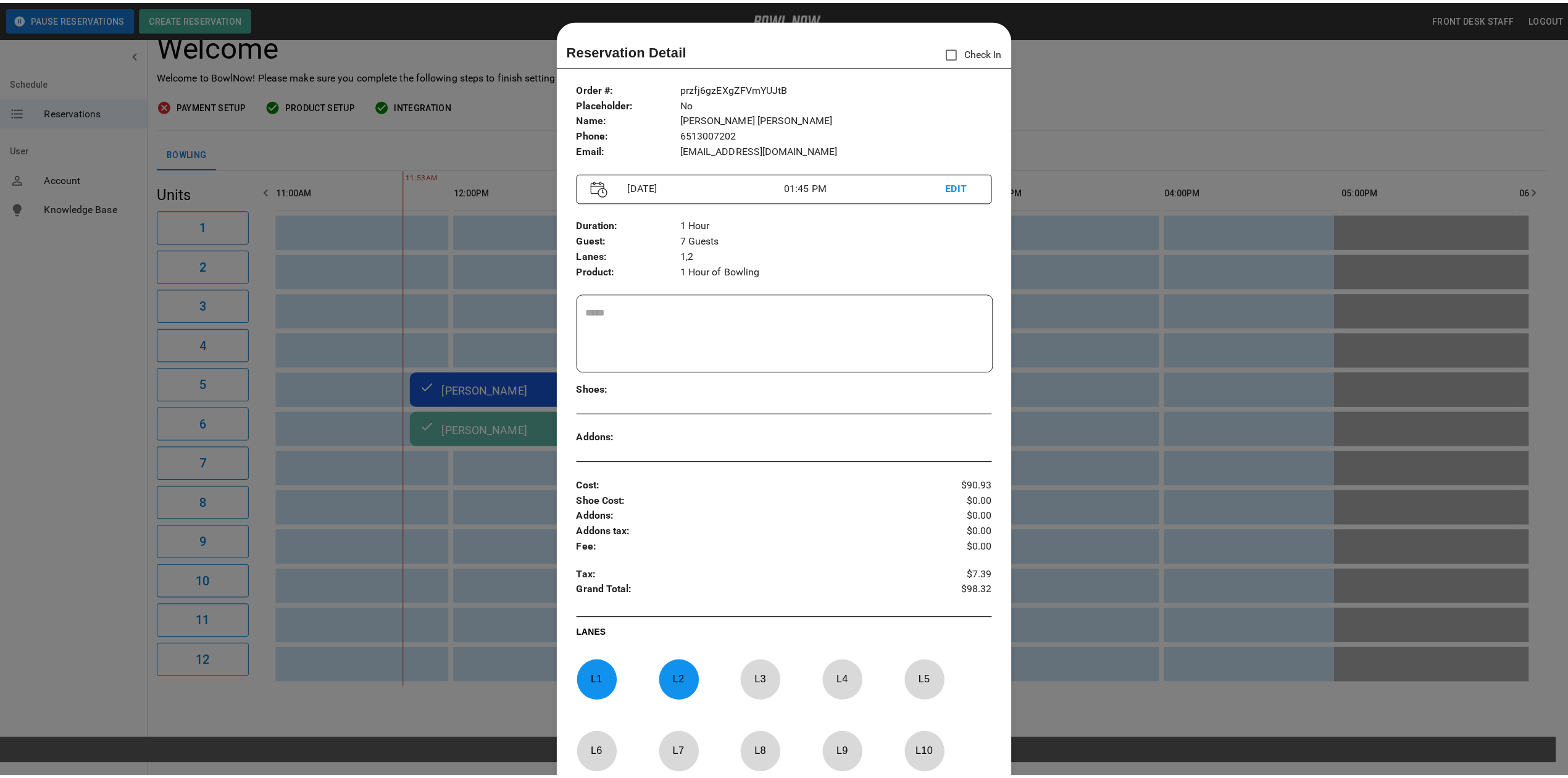
scroll to position [20, 0]
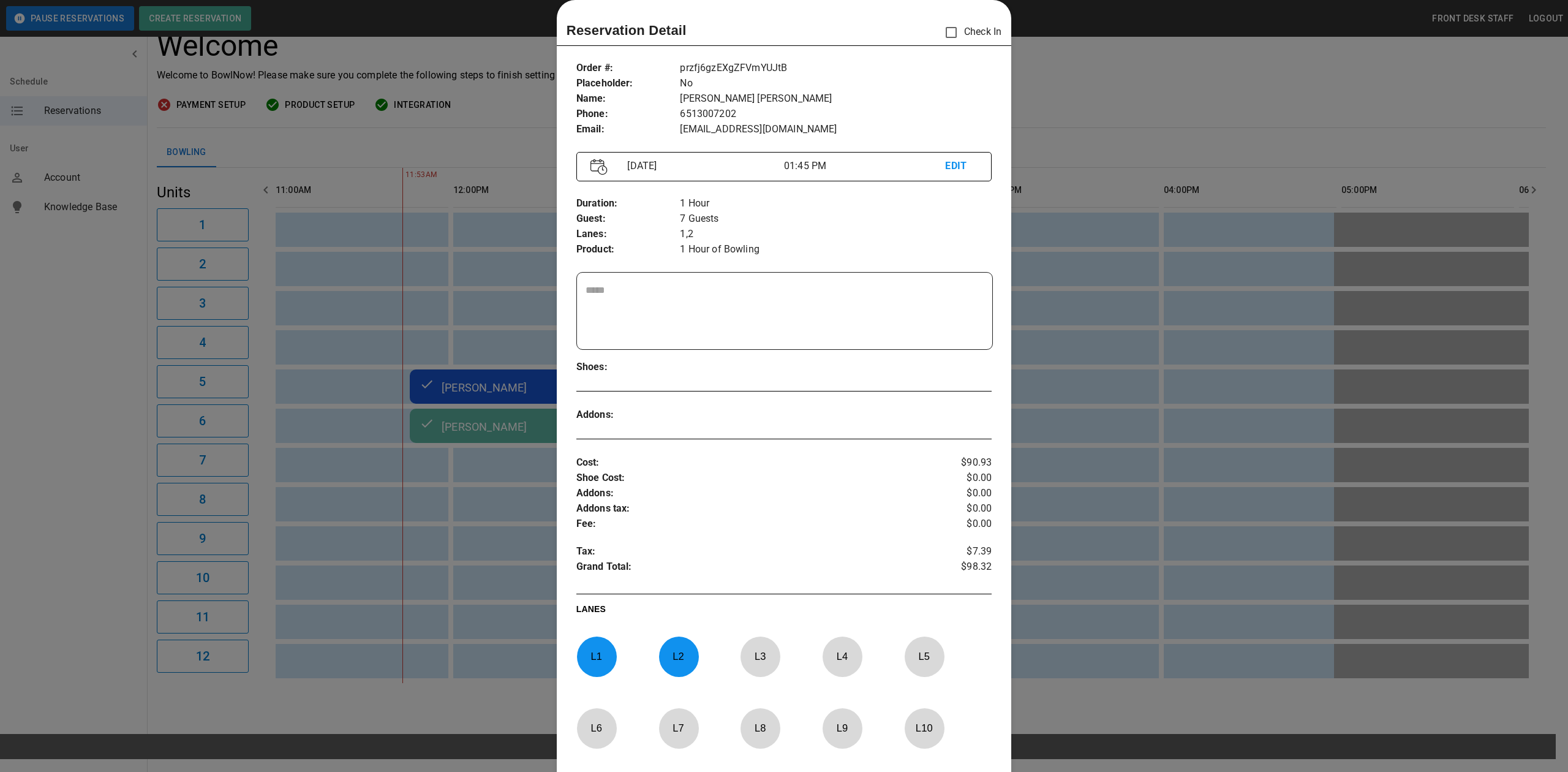
click at [1108, 86] on div at bounding box center [784, 386] width 1568 height 772
